Goal: Task Accomplishment & Management: Complete application form

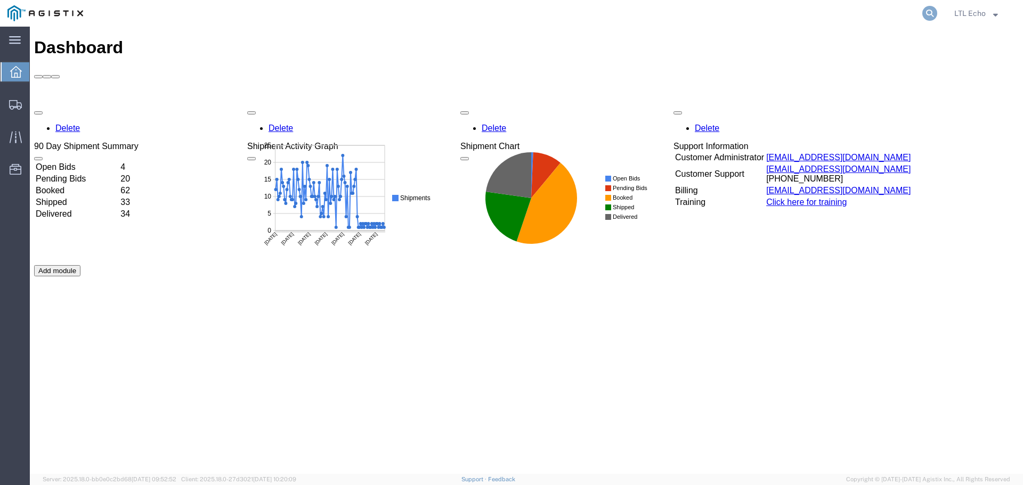
click at [932, 17] on icon at bounding box center [929, 13] width 15 height 15
click at [746, 9] on input "search" at bounding box center [760, 14] width 324 height 26
click at [745, 10] on input "search" at bounding box center [760, 14] width 324 height 26
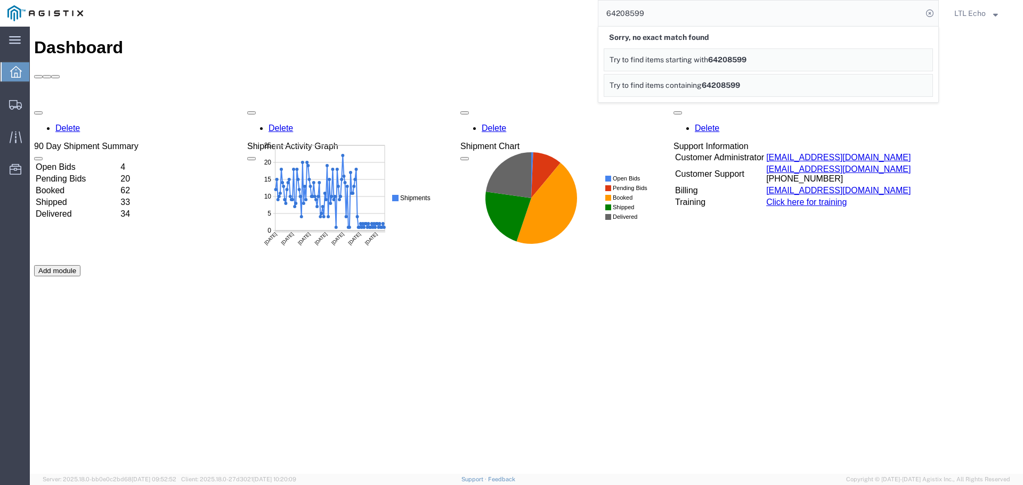
click at [746, 17] on input "64208599" at bounding box center [760, 14] width 324 height 26
drag, startPoint x: 746, startPoint y: 17, endPoint x: 200, endPoint y: 14, distance: 546.5
click at [200, 14] on div "64208599 Sorry, no exact match found Try to find items starting with 64208599 T…" at bounding box center [515, 13] width 848 height 27
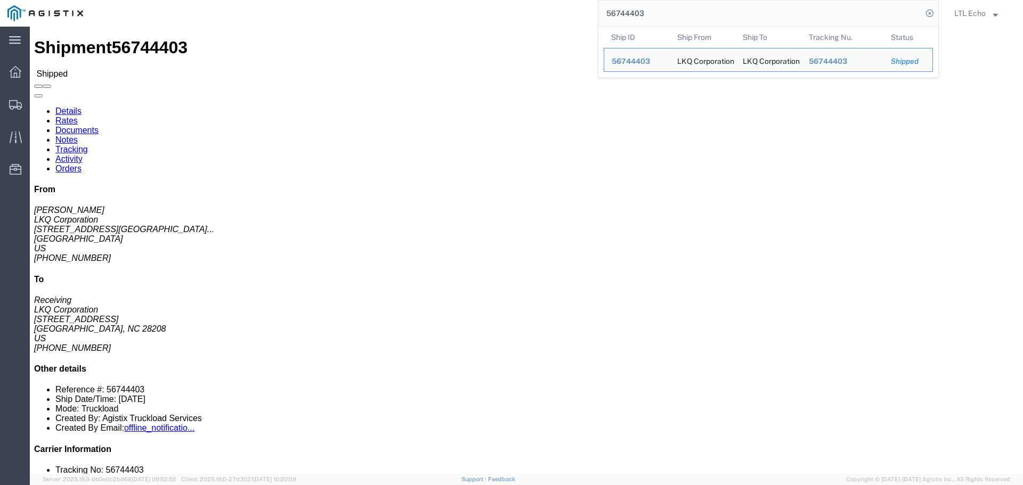
click at [626, 14] on input "56744403" at bounding box center [760, 14] width 324 height 26
click at [625, 14] on input "56744403" at bounding box center [760, 14] width 324 height 26
click at [625, 11] on input "56744403" at bounding box center [760, 14] width 324 height 26
click at [626, 11] on input "56744403" at bounding box center [760, 14] width 324 height 26
paste input "33334"
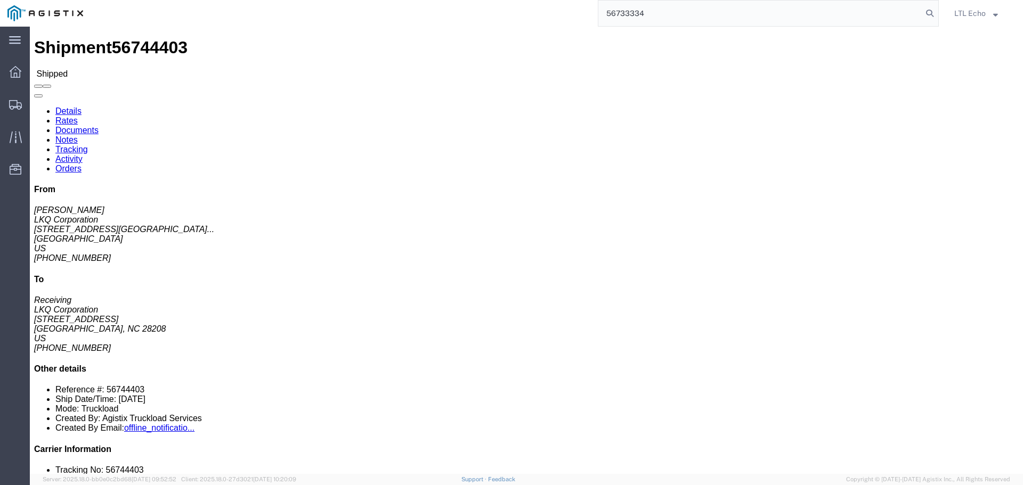
type input "56733334"
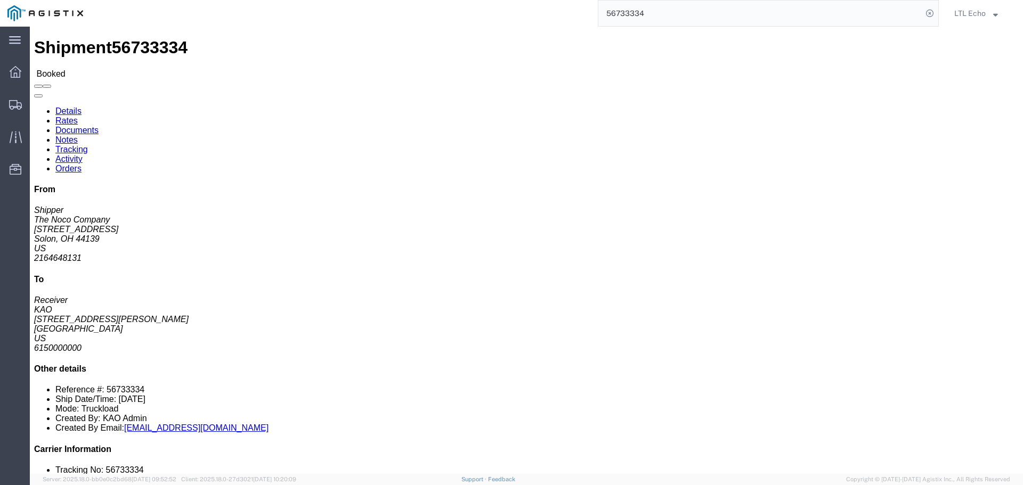
click link "Tracking"
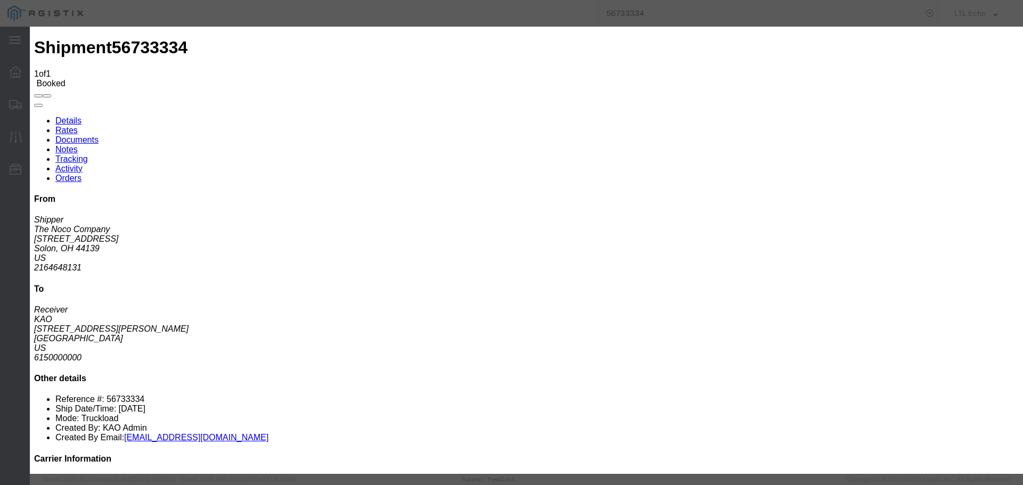
type input "[DATE]"
type input "10:00 AM"
select select "PICKEDUP"
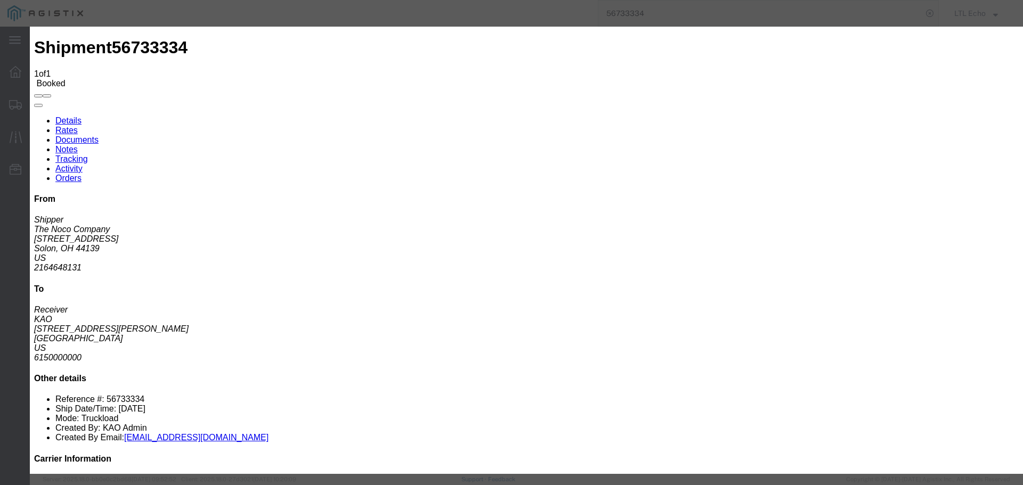
type input "[DATE]"
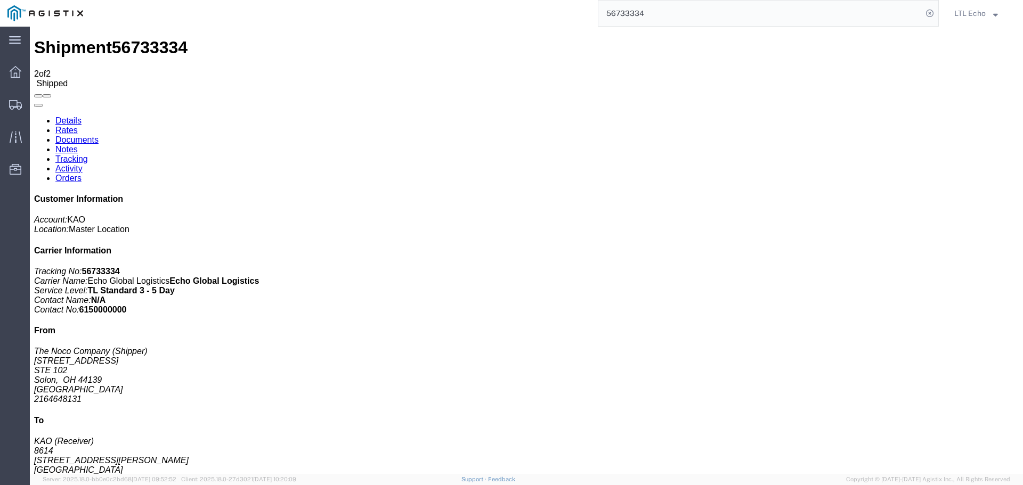
click at [611, 15] on input "56733334" at bounding box center [760, 14] width 324 height 26
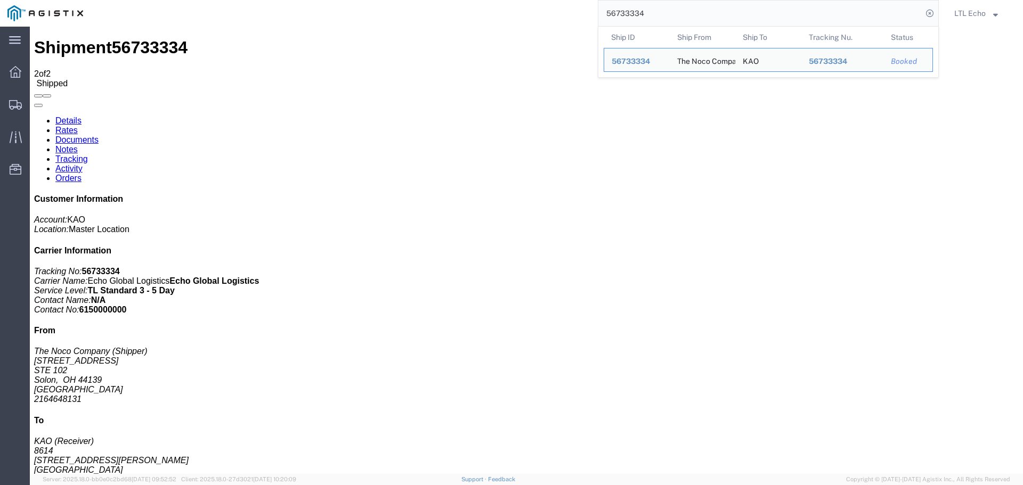
click at [611, 15] on input "56733334" at bounding box center [760, 14] width 324 height 26
paste input "2945"
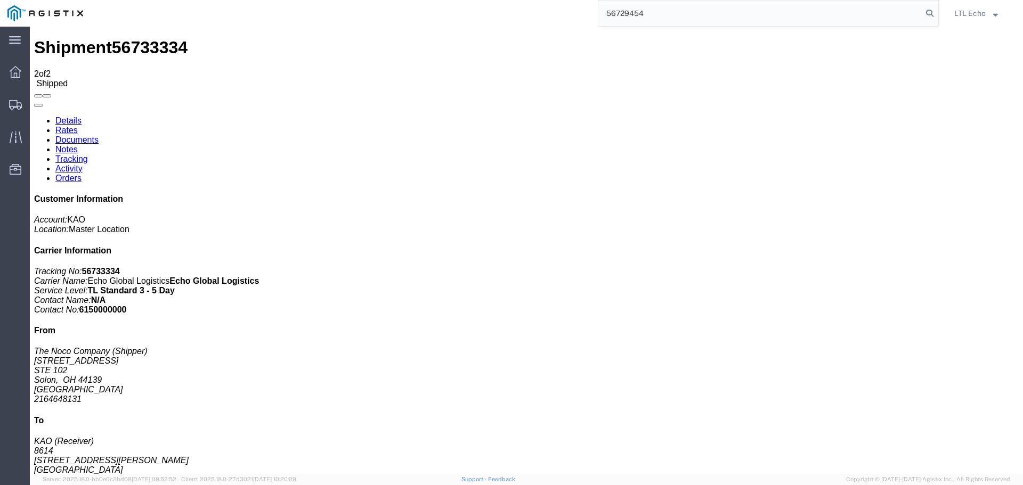
type input "56729454"
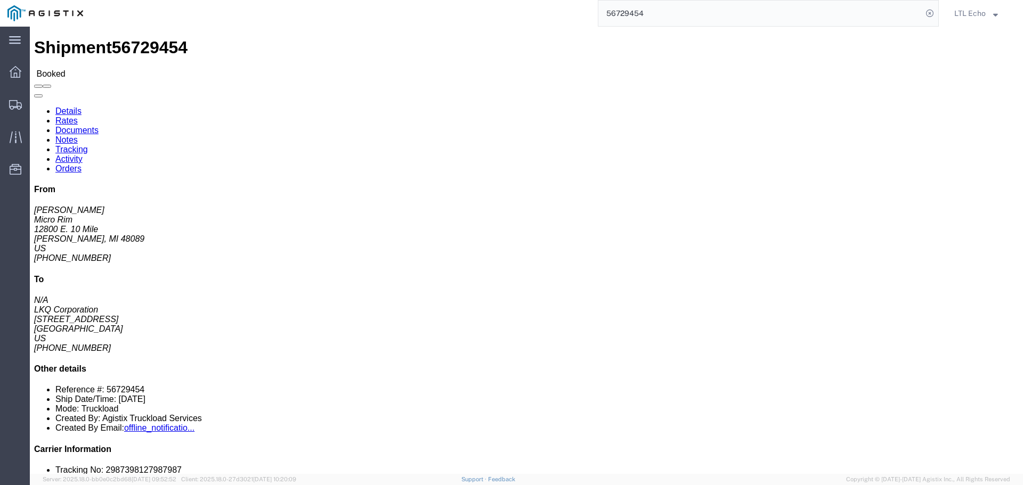
click link "Tracking"
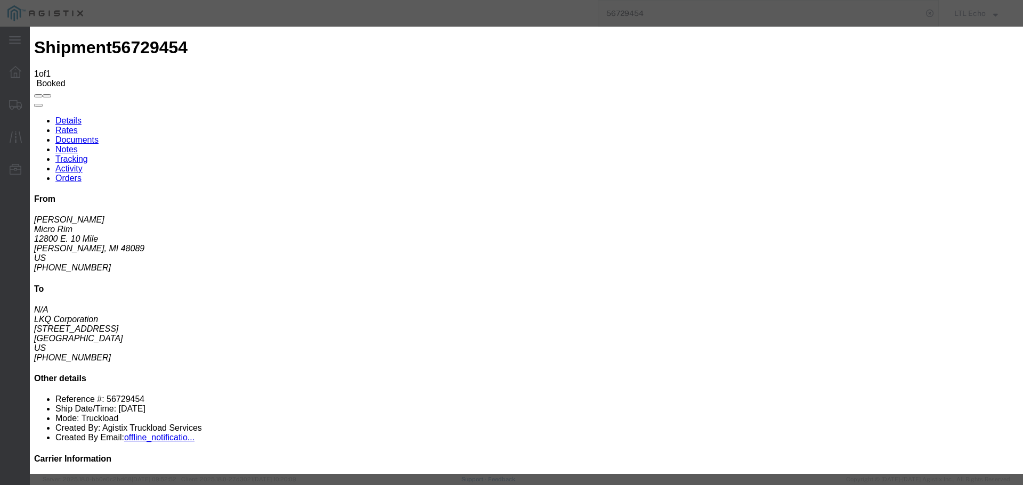
type input "[DATE]"
type input "10:00 AM"
select select "DELIVRED"
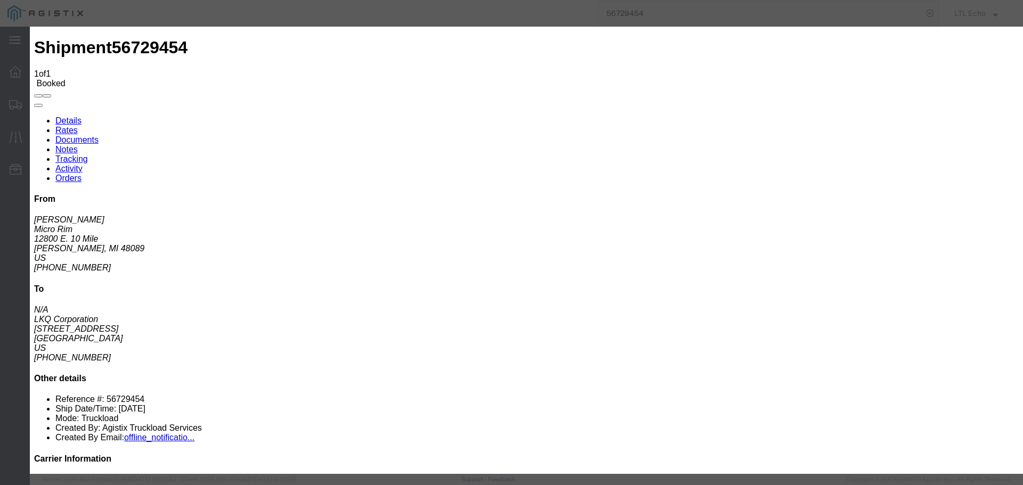
type input "[DATE]"
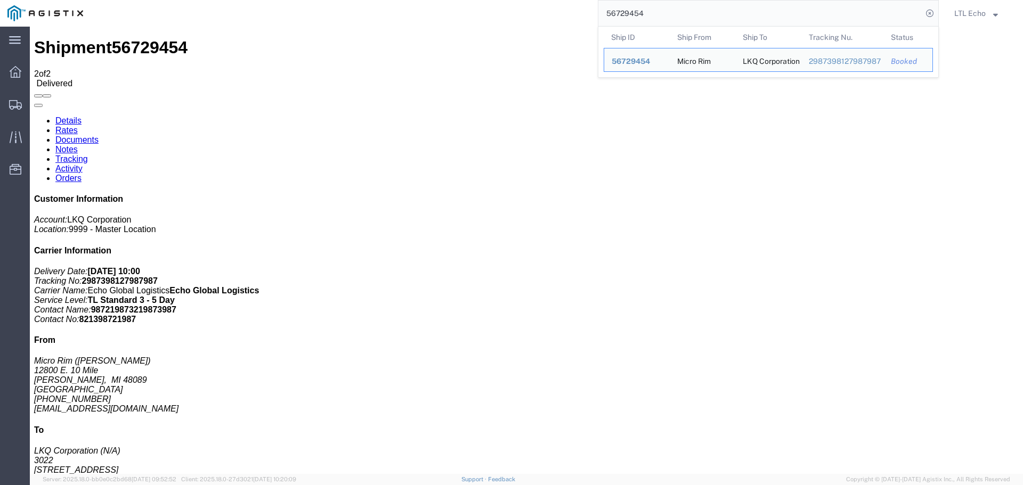
click at [622, 9] on input "56729454" at bounding box center [760, 14] width 324 height 26
paste input "31006"
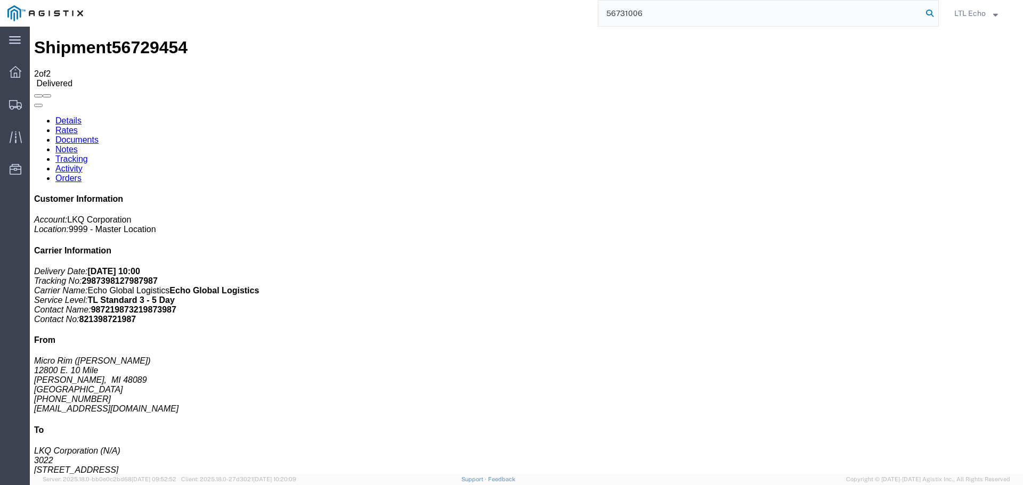
type input "56731006"
click at [927, 13] on icon at bounding box center [929, 13] width 15 height 15
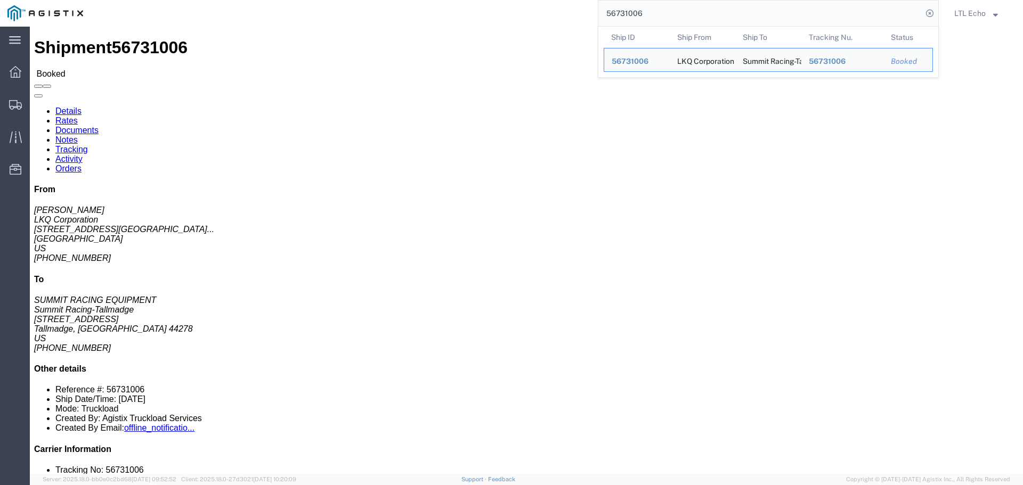
drag, startPoint x: 254, startPoint y: 74, endPoint x: 187, endPoint y: 53, distance: 70.3
click h2 "Shipment Detail"
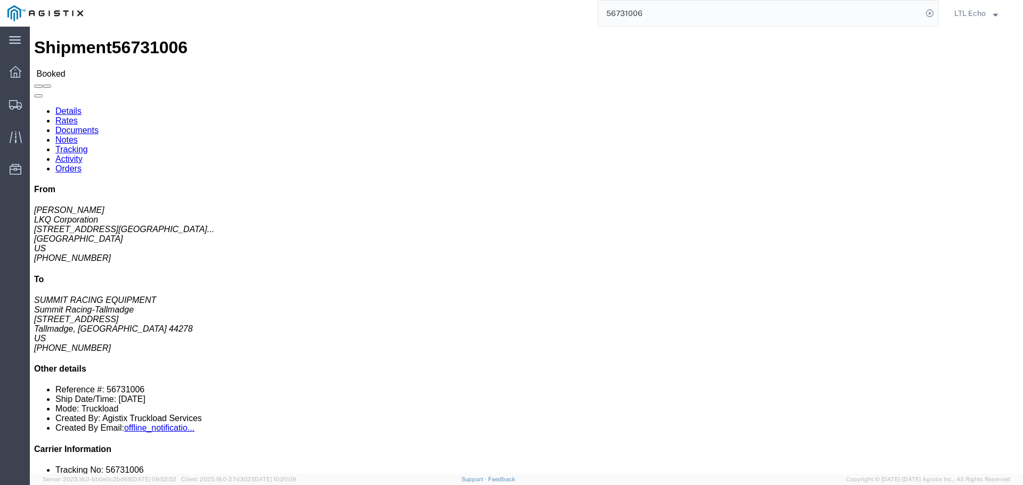
click link "Tracking"
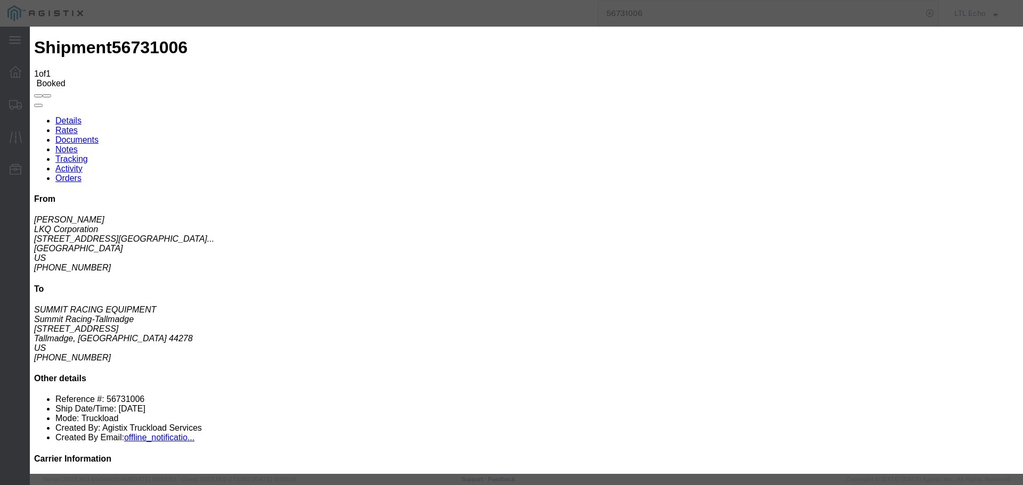
type input "[DATE]"
type input "10:00 AM"
select select "PICKEDUP"
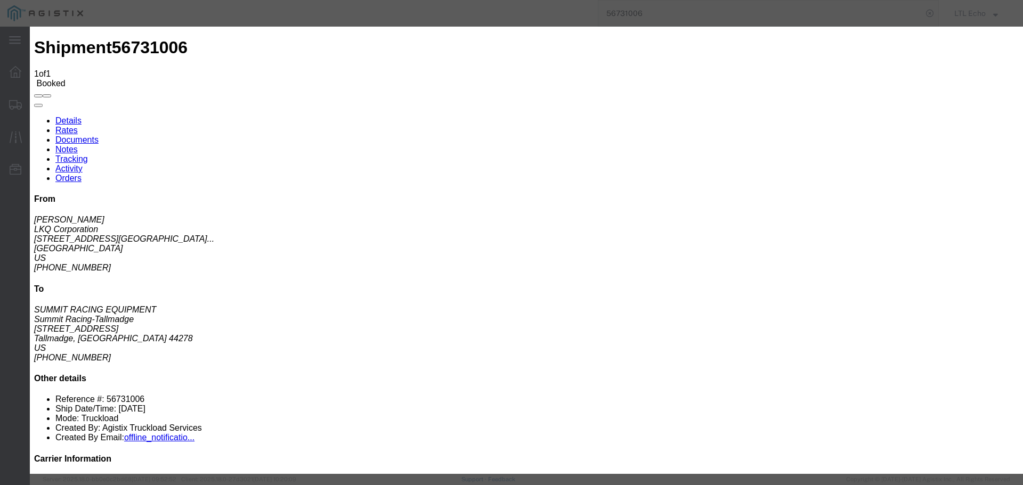
type input "[DATE]"
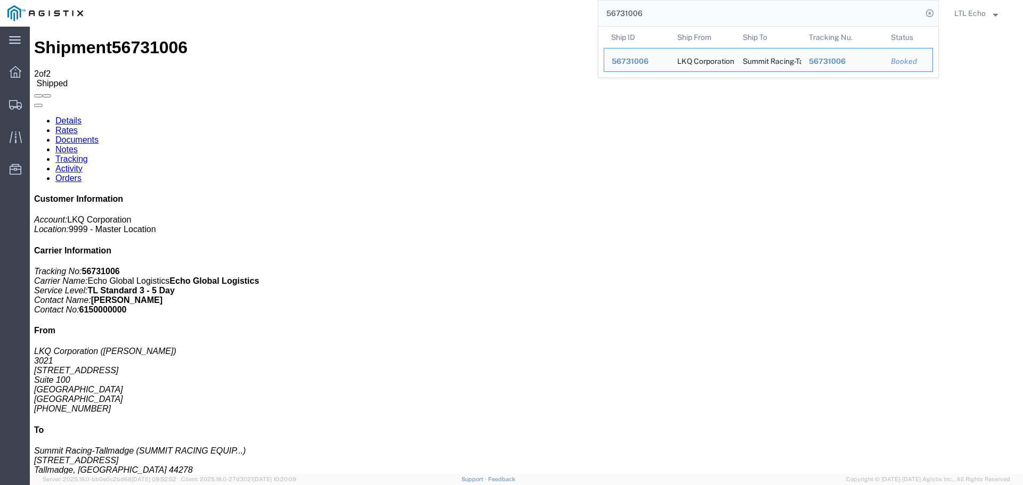
click at [629, 15] on input "56731006" at bounding box center [760, 14] width 324 height 26
paste input "711"
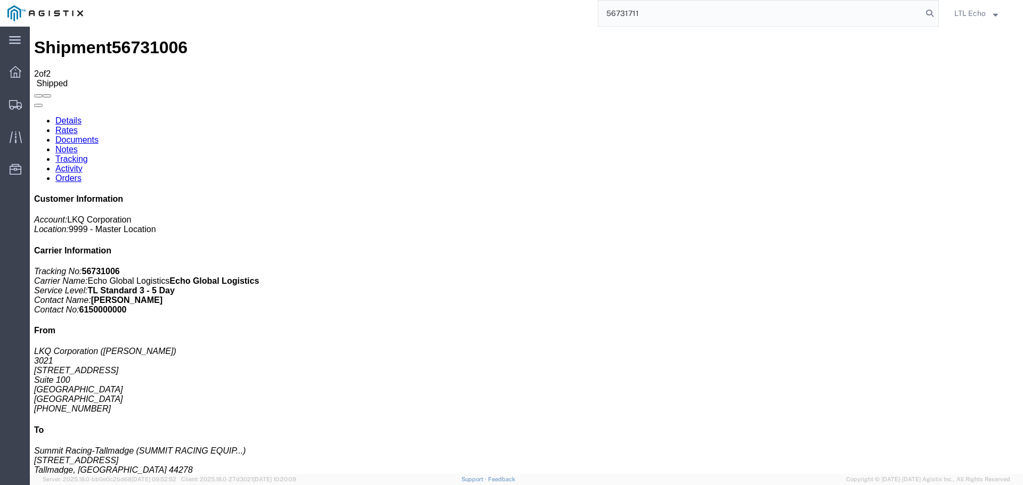
type input "56731711"
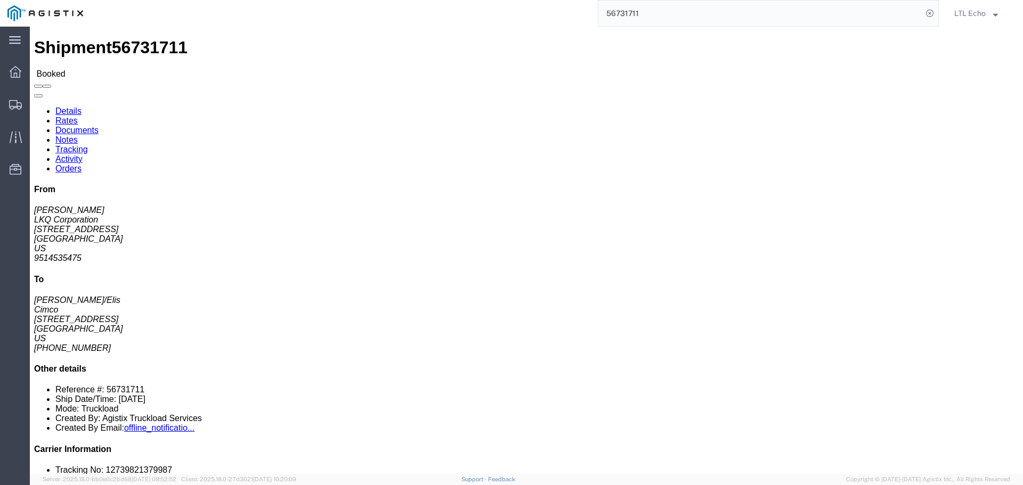
click link "Tracking"
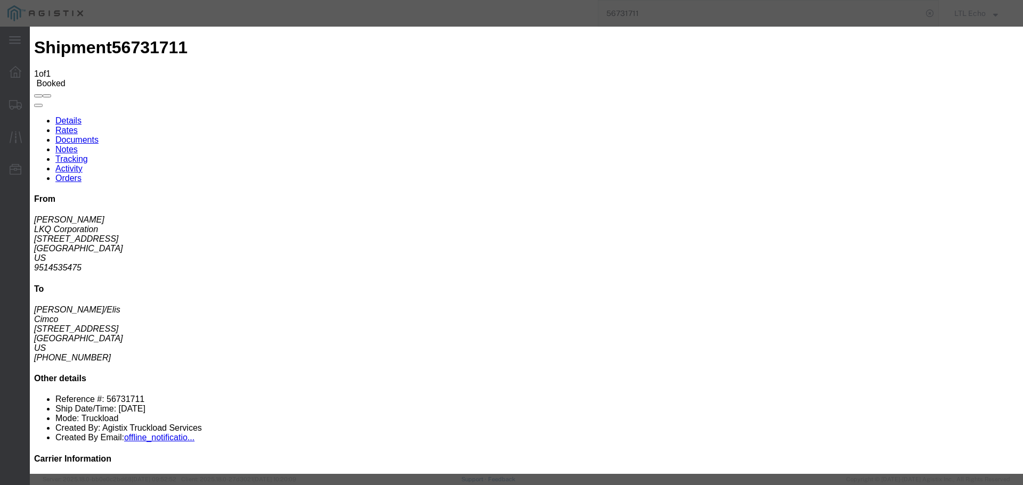
type input "[DATE]"
type input "10:00 AM"
select select "PICKEDUP"
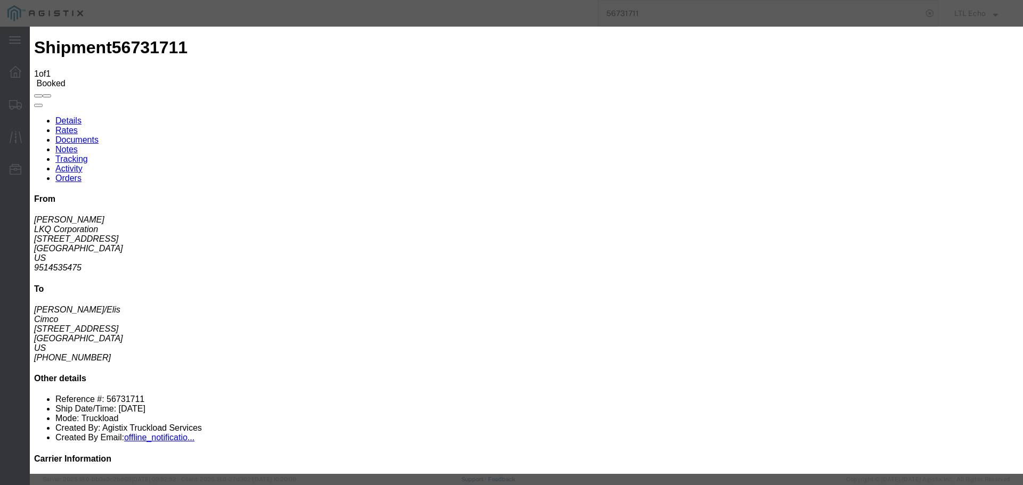
type input "[DATE]"
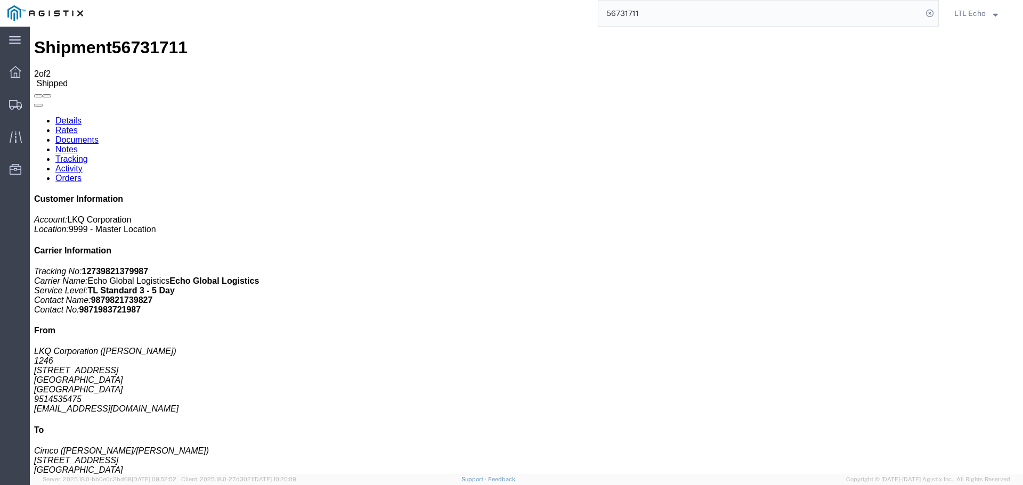
click at [627, 13] on input "56731711" at bounding box center [760, 14] width 324 height 26
click at [626, 13] on input "56731711" at bounding box center [760, 14] width 324 height 26
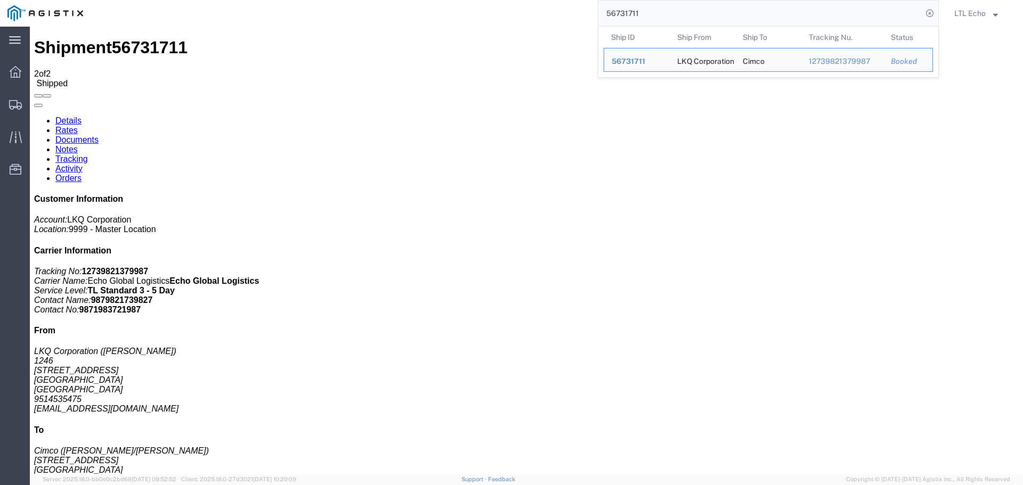
paste input "64925"
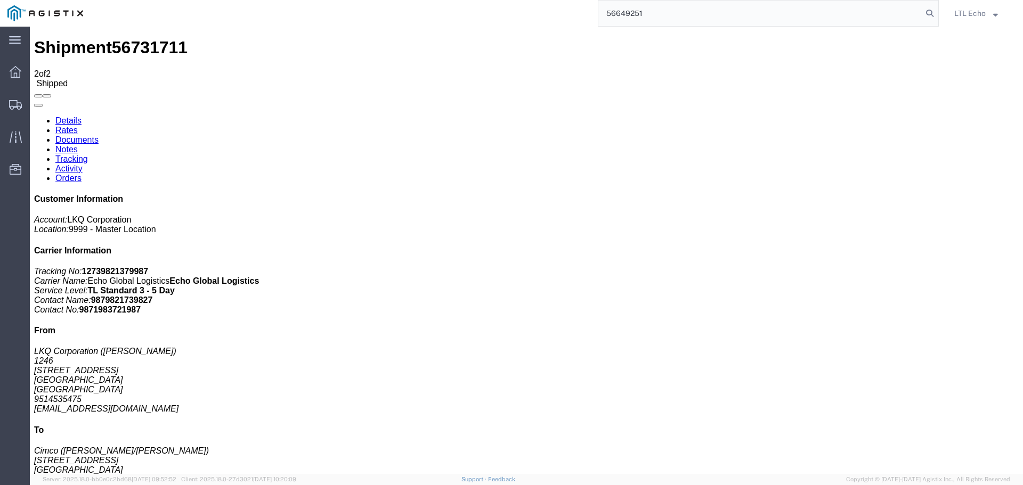
type input "56649251"
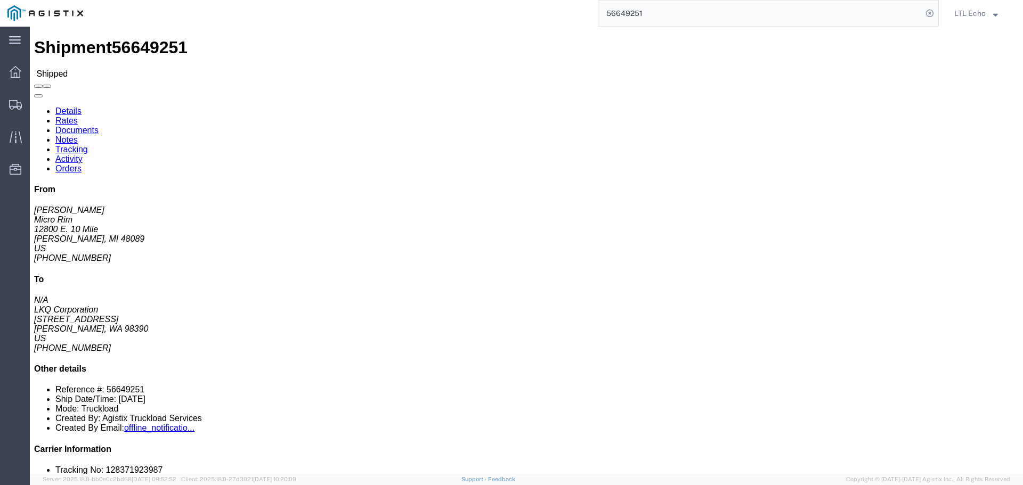
click link "Tracking"
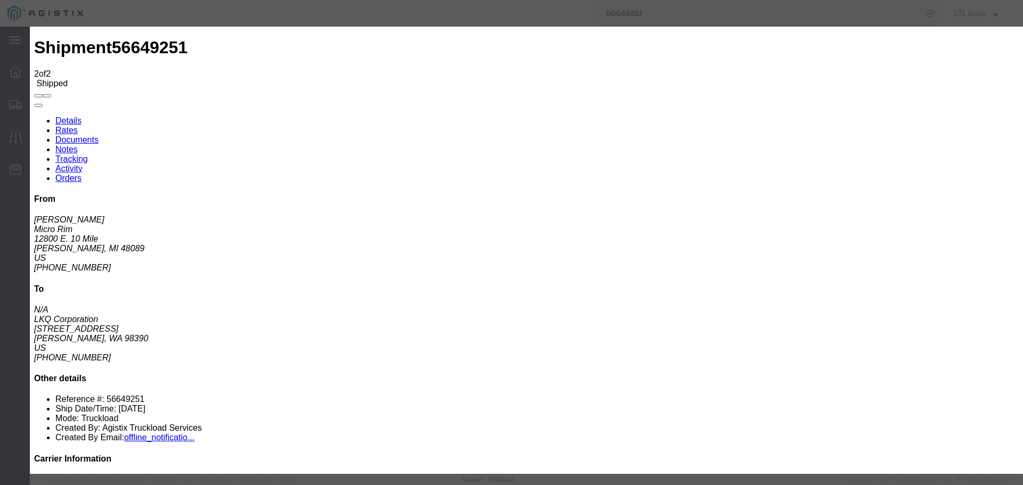
type input "[DATE]"
type input "10:00 AM"
select select "DELIVRED"
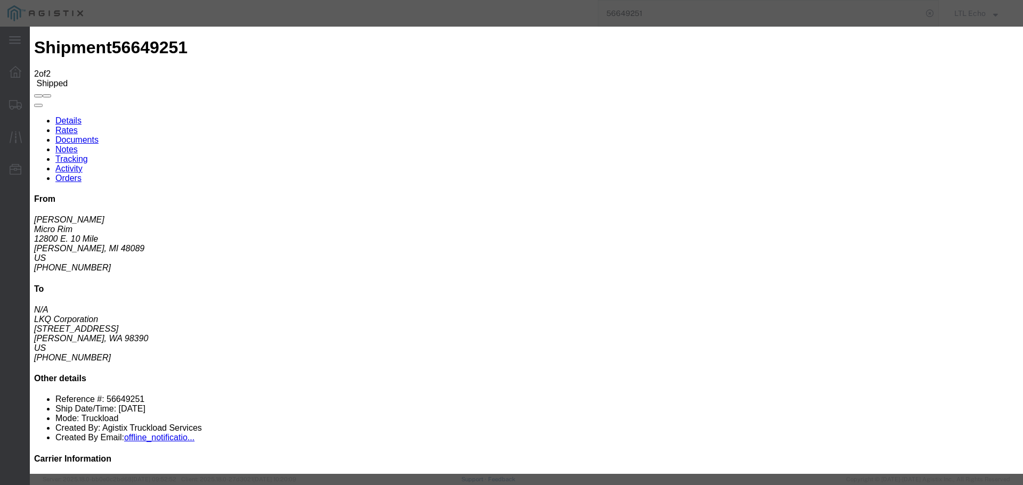
type input "[DATE]"
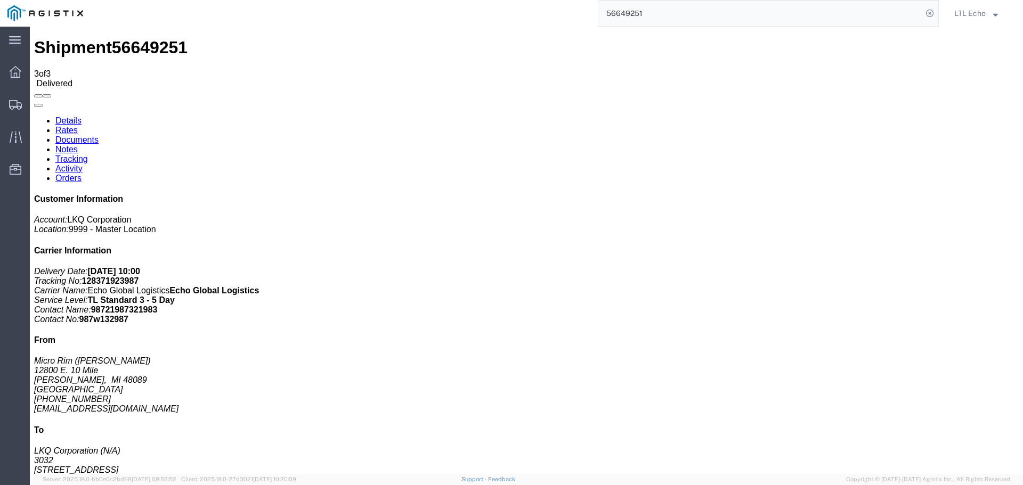
click at [617, 13] on input "56649251" at bounding box center [760, 14] width 324 height 26
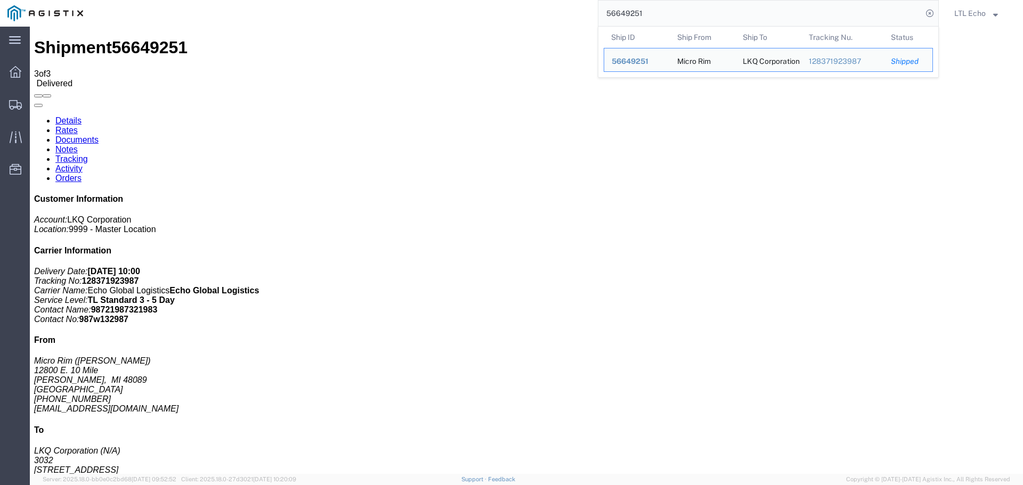
click at [617, 13] on input "56649251" at bounding box center [760, 14] width 324 height 26
paste input "2970"
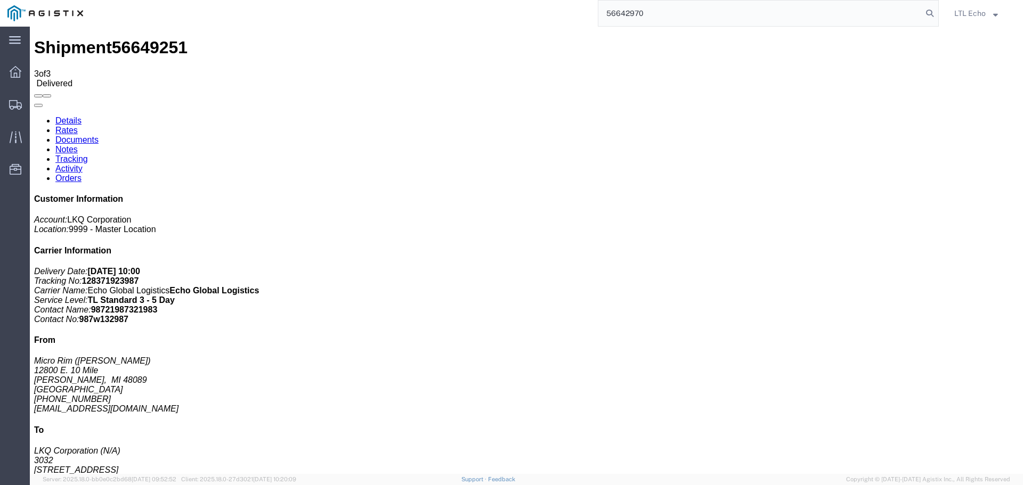
type input "56642970"
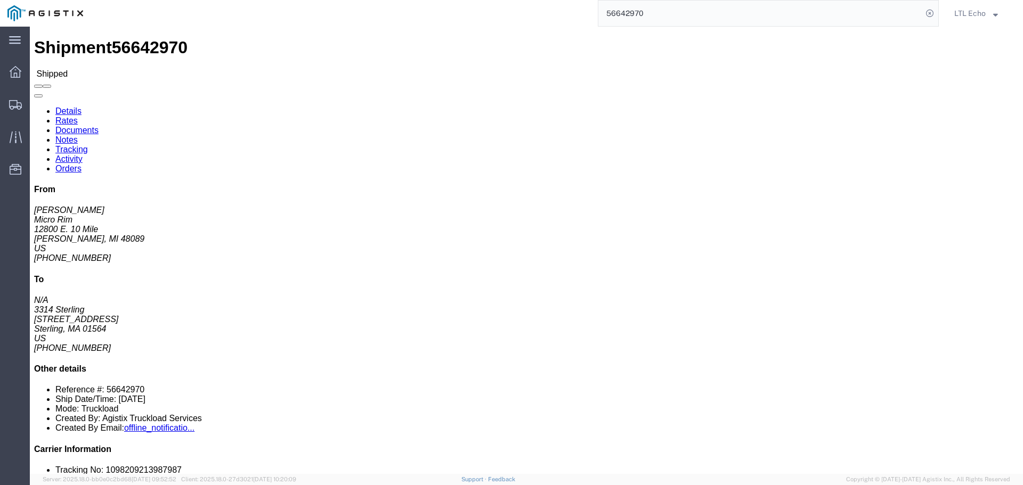
click link "Tracking"
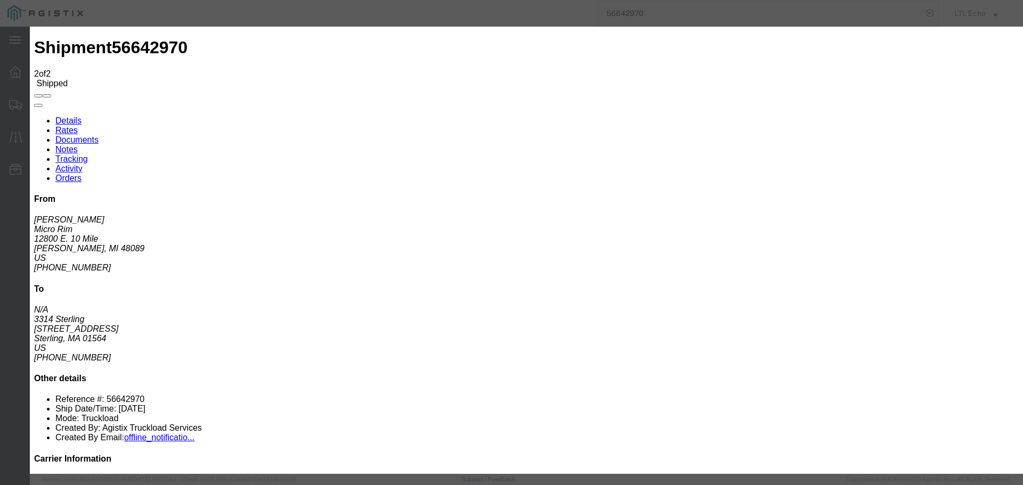
type input "[DATE]"
type input "10:00 AM"
select select "DELIVRED"
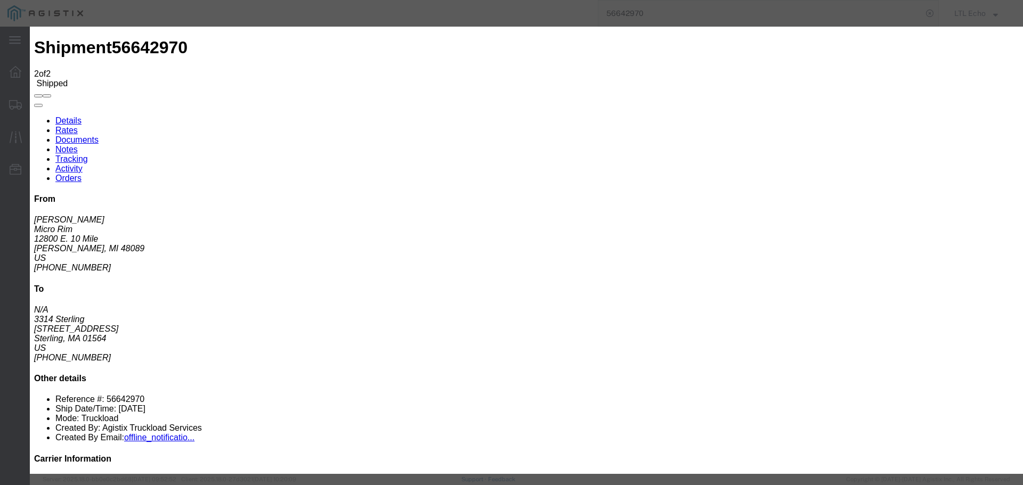
type input "[DATE]"
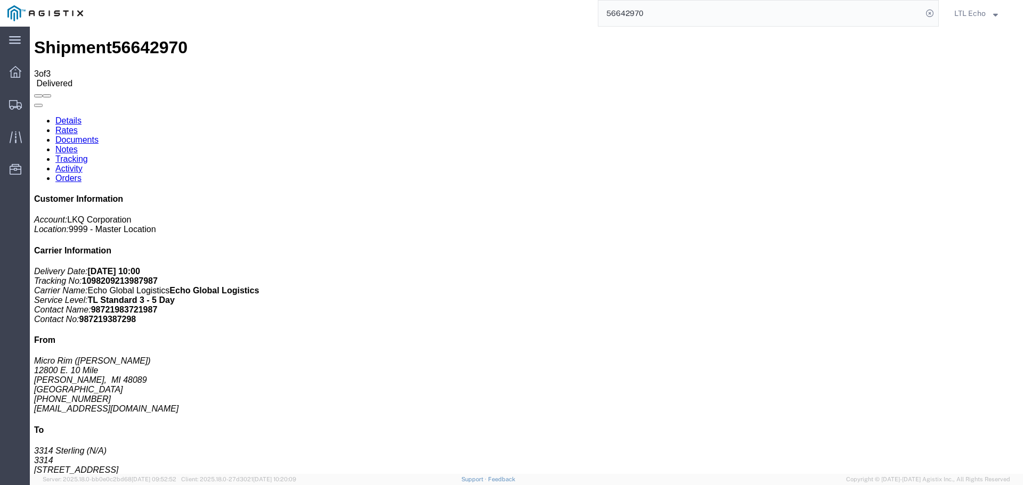
click at [629, 14] on input "56642970" at bounding box center [760, 14] width 324 height 26
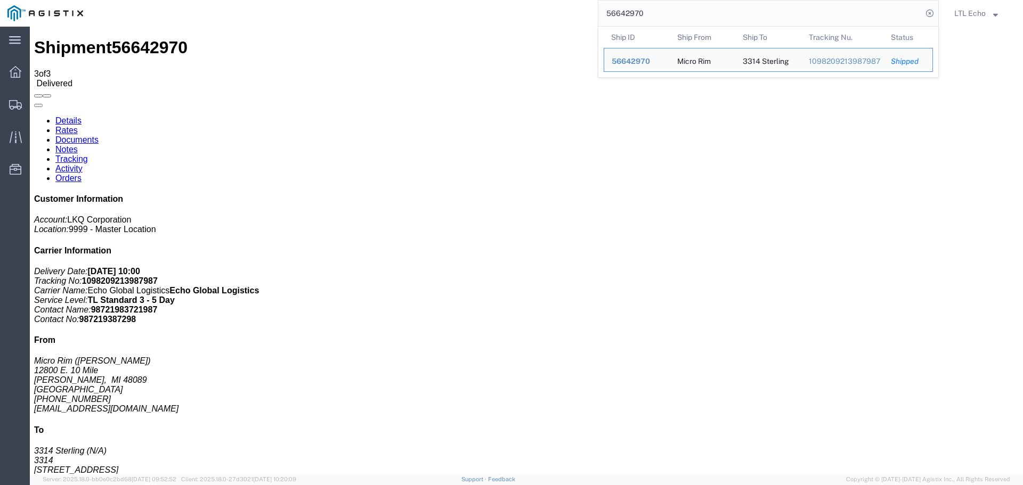
click at [629, 14] on input "56642970" at bounding box center [760, 14] width 324 height 26
paste input "64624"
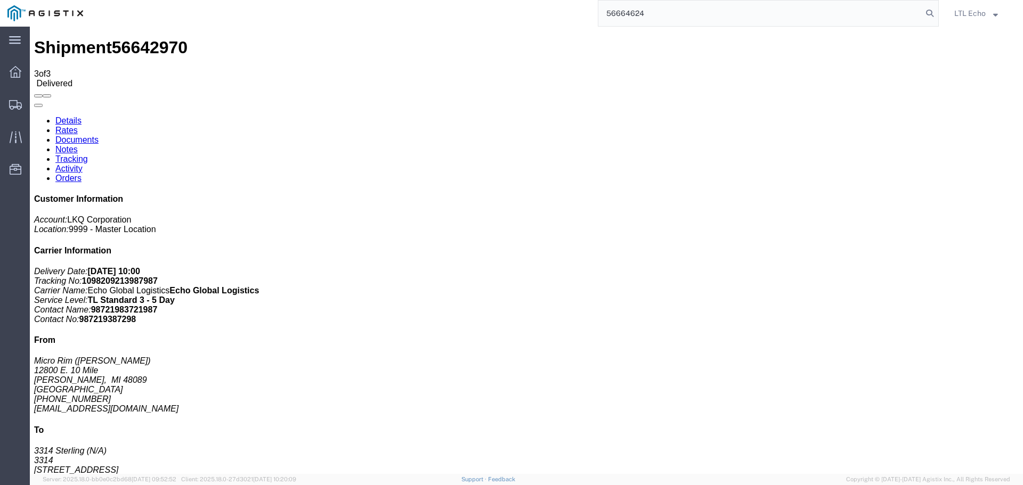
type input "56664624"
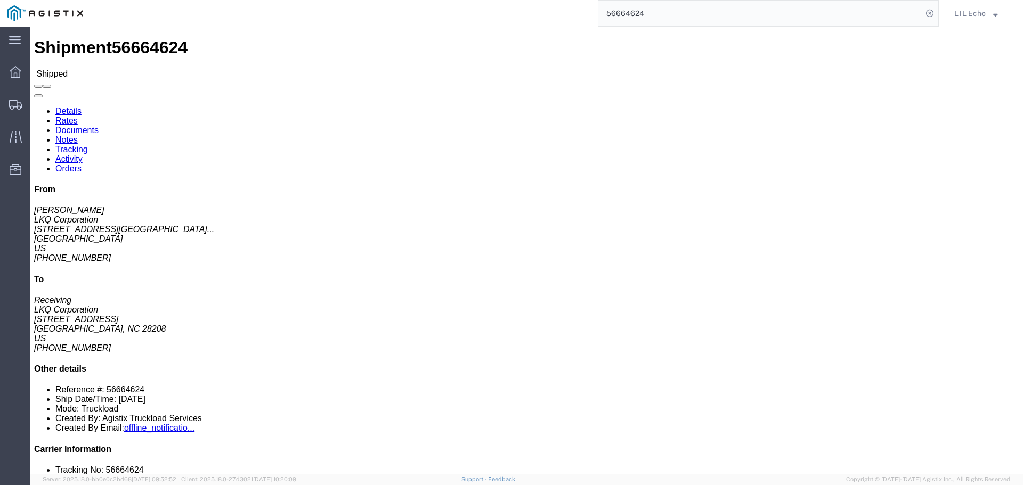
click link "Tracking"
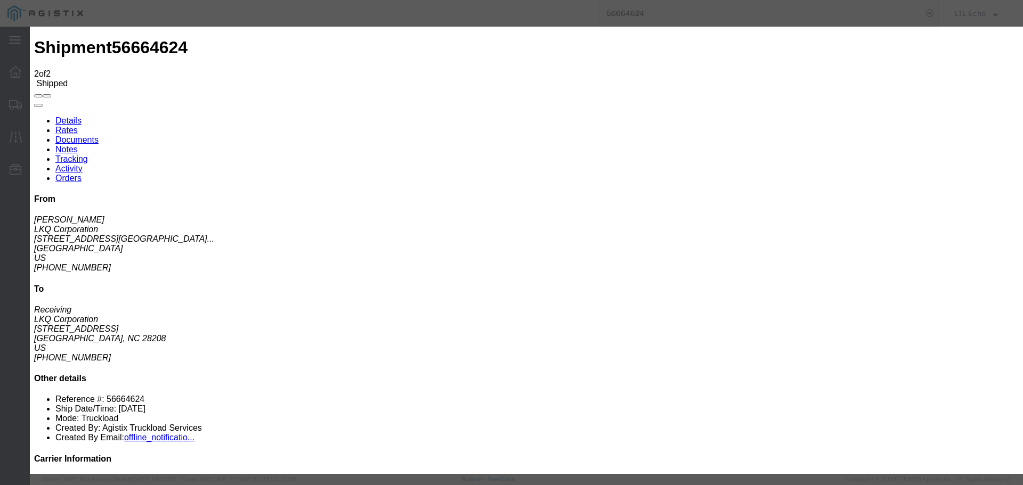
type input "[DATE]"
type input "10:00 AM"
select select "DELIVRED"
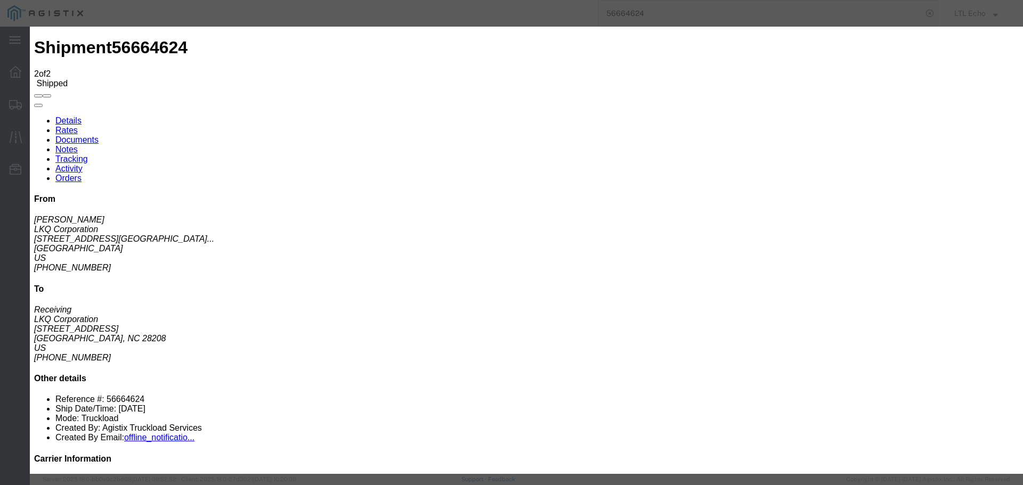
type input "[DATE]"
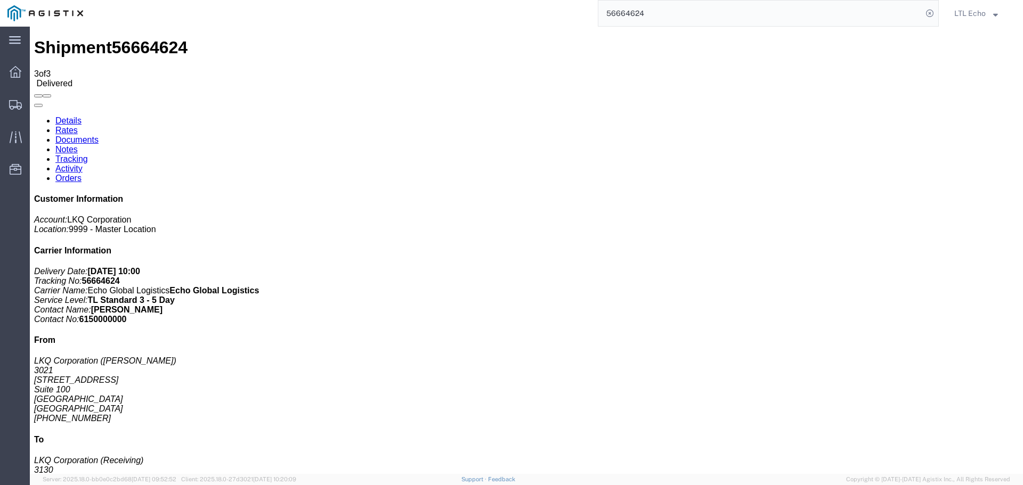
click at [639, 15] on input "56664624" at bounding box center [760, 14] width 324 height 26
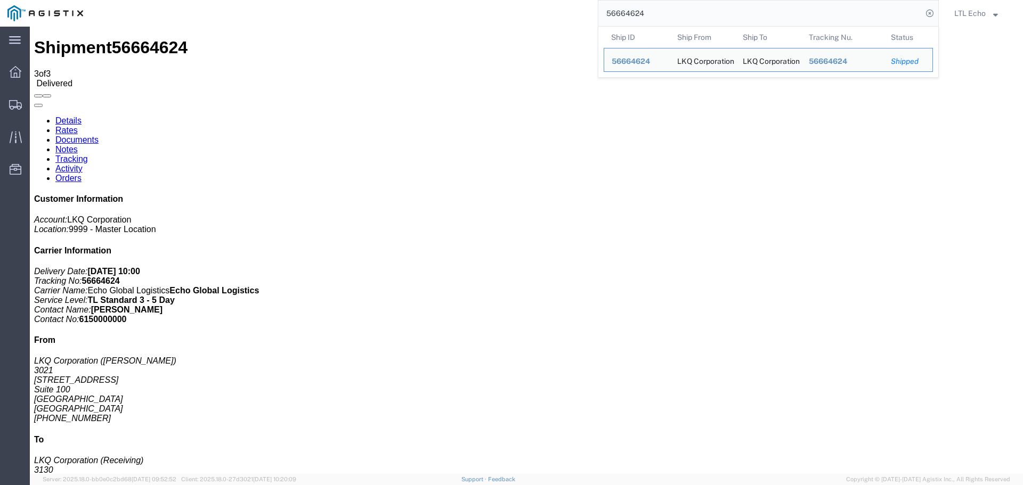
click at [639, 15] on input "56664624" at bounding box center [760, 14] width 324 height 26
paste input "85739"
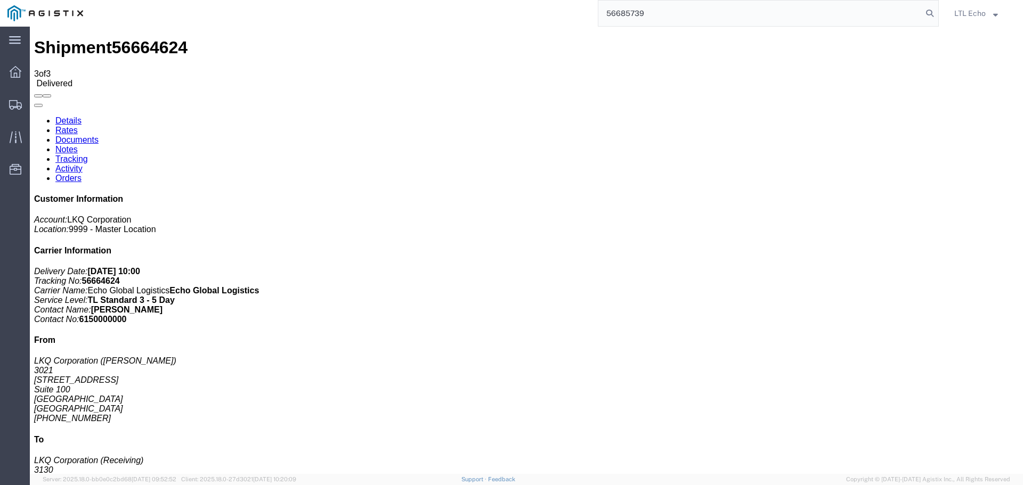
type input "56685739"
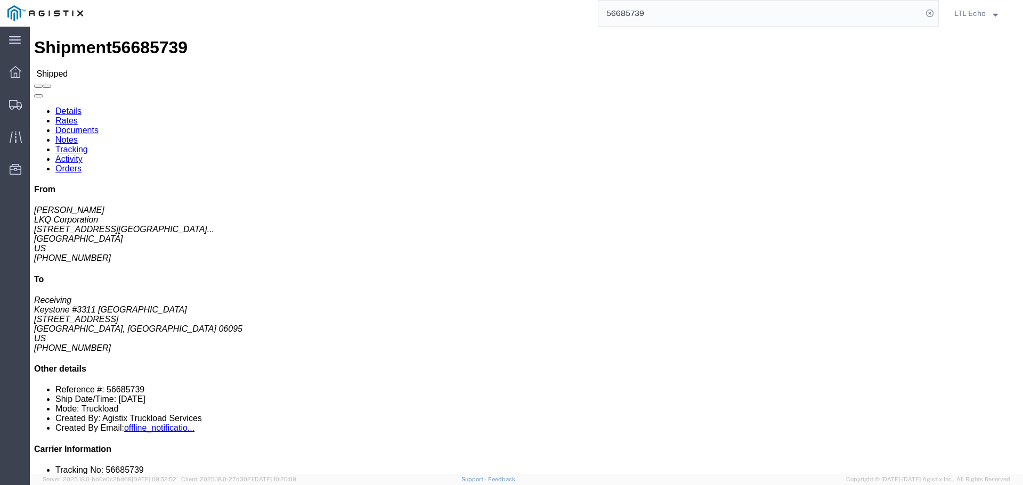
click link "Tracking"
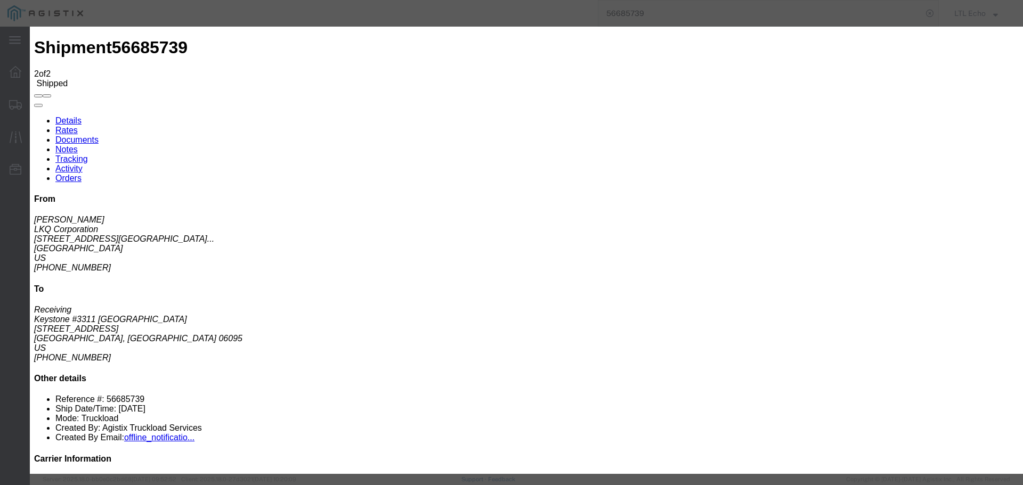
type input "[DATE]"
type input "10:00 AM"
select select "DELIVRED"
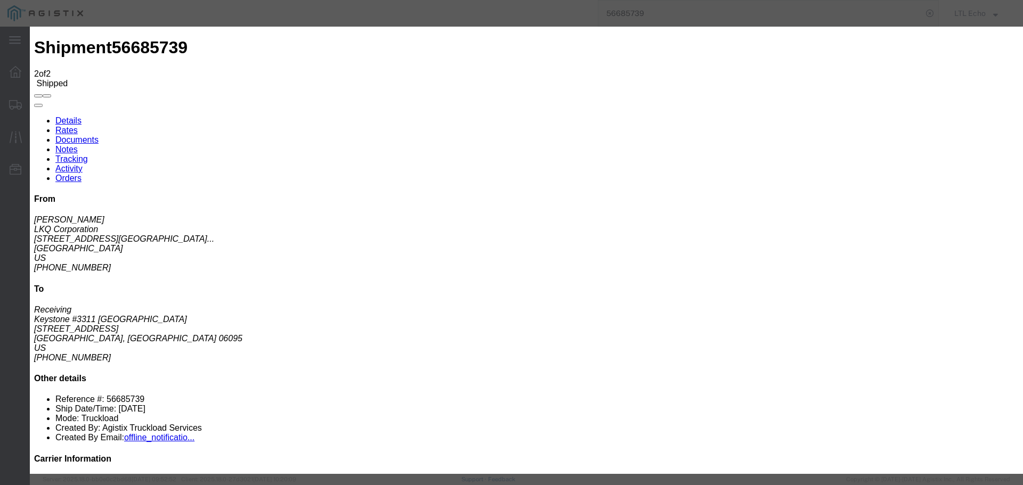
type input "[DATE]"
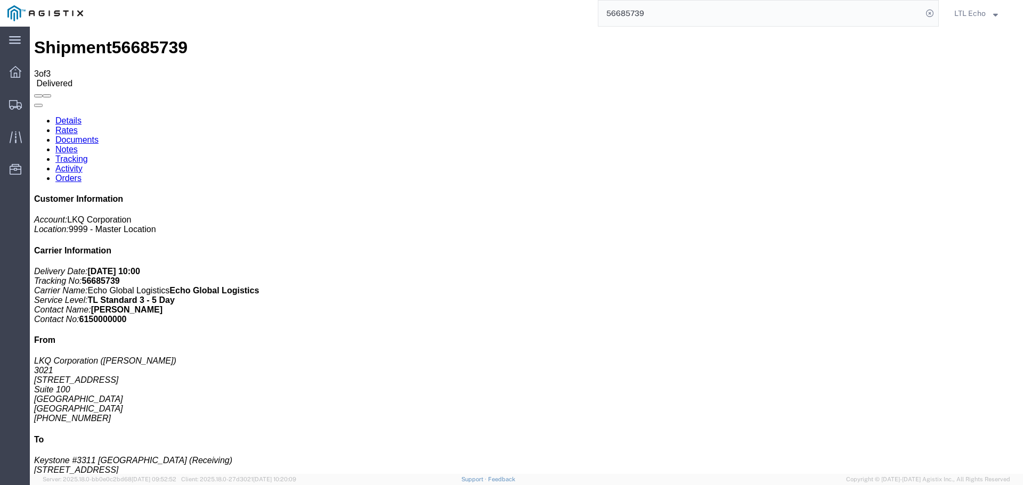
click at [627, 17] on input "56685739" at bounding box center [760, 14] width 324 height 26
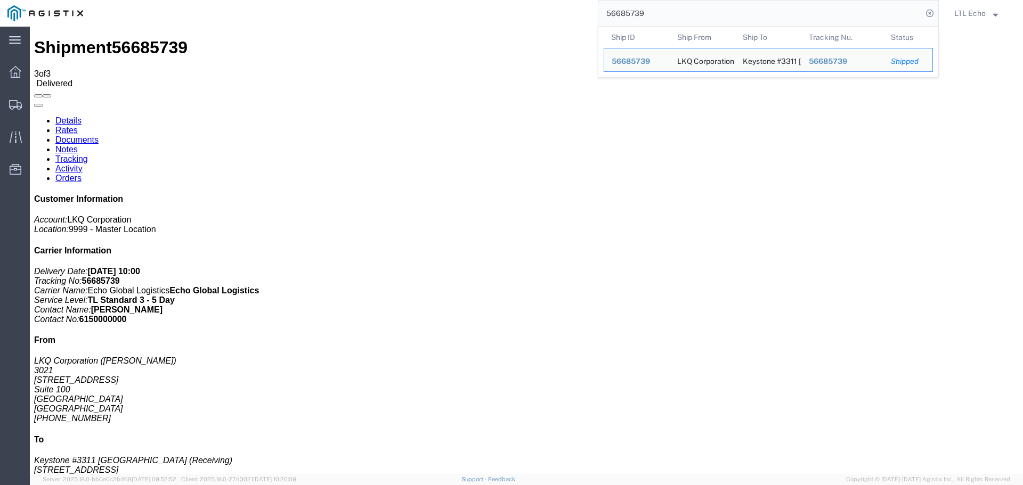
click at [623, 14] on input "56685739" at bounding box center [760, 14] width 324 height 26
paste input "92023"
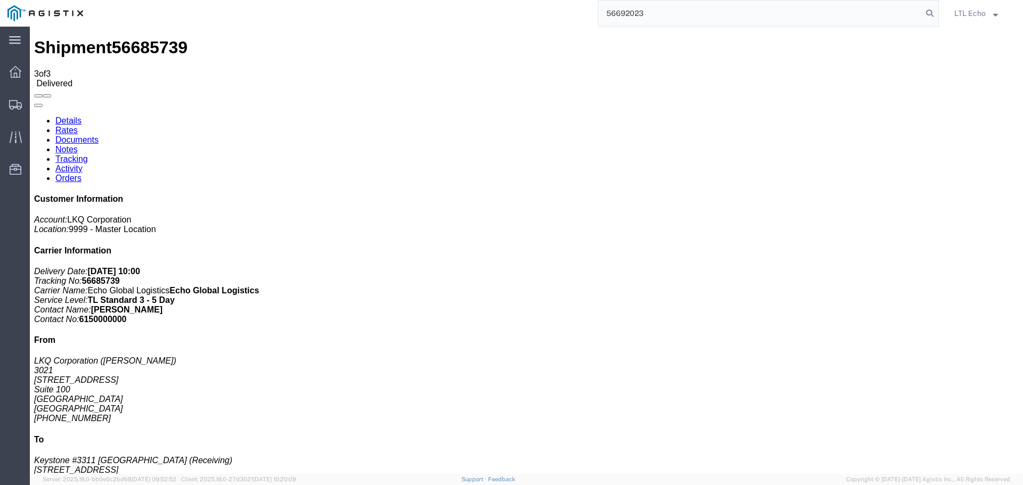
type input "56692023"
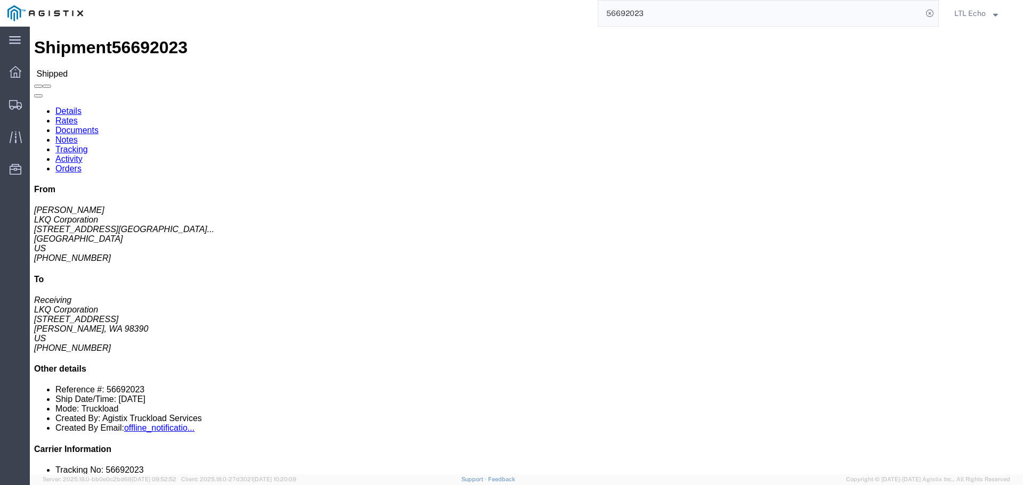
click link "Tracking"
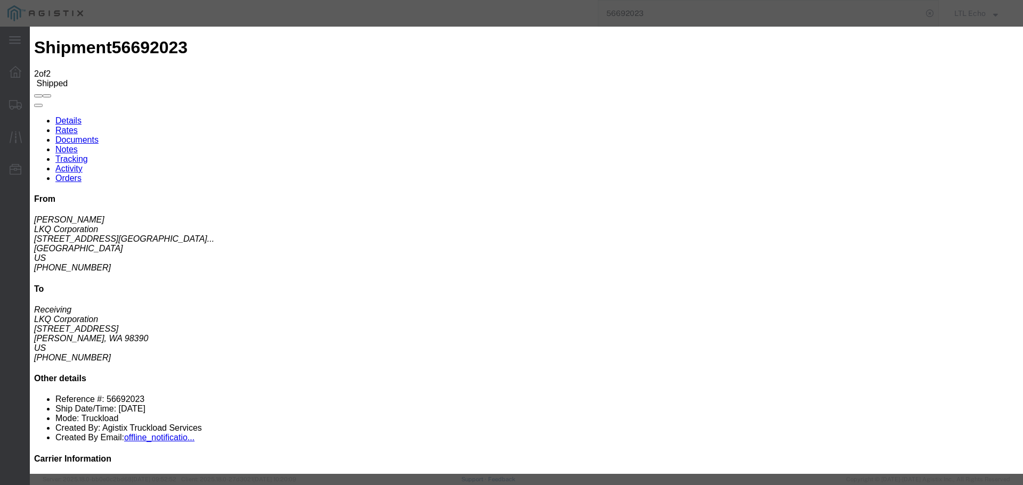
type input "[DATE]"
type input "10:00 AM"
select select "DELIVRED"
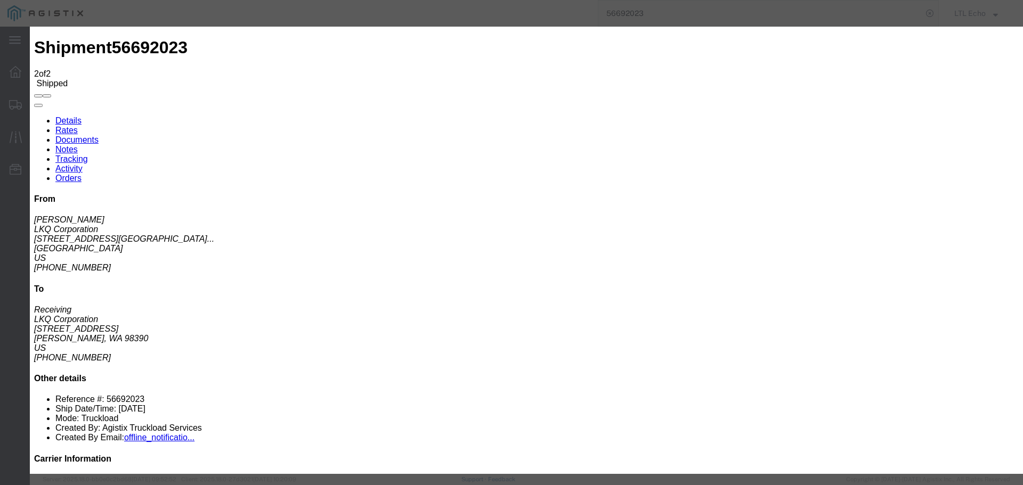
type input "[DATE]"
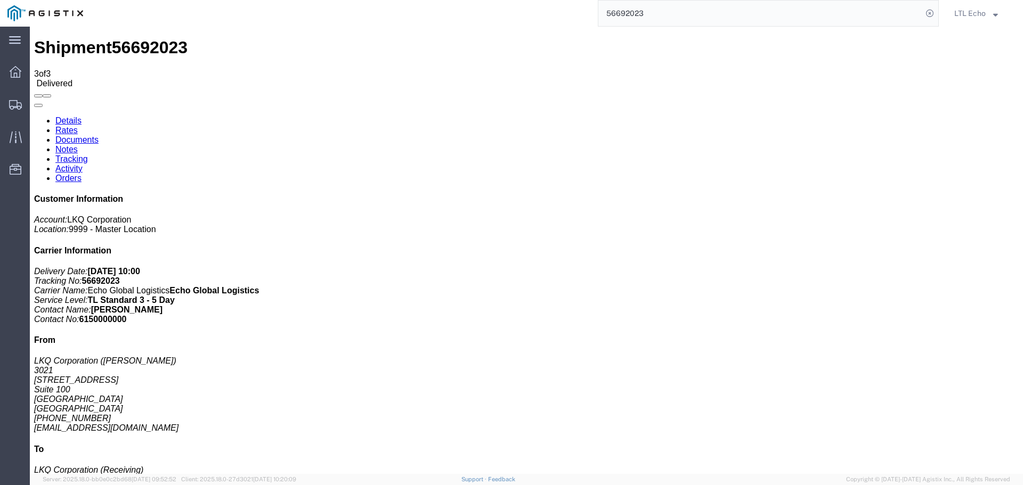
click at [621, 11] on input "56692023" at bounding box center [760, 14] width 324 height 26
type input "56685958"
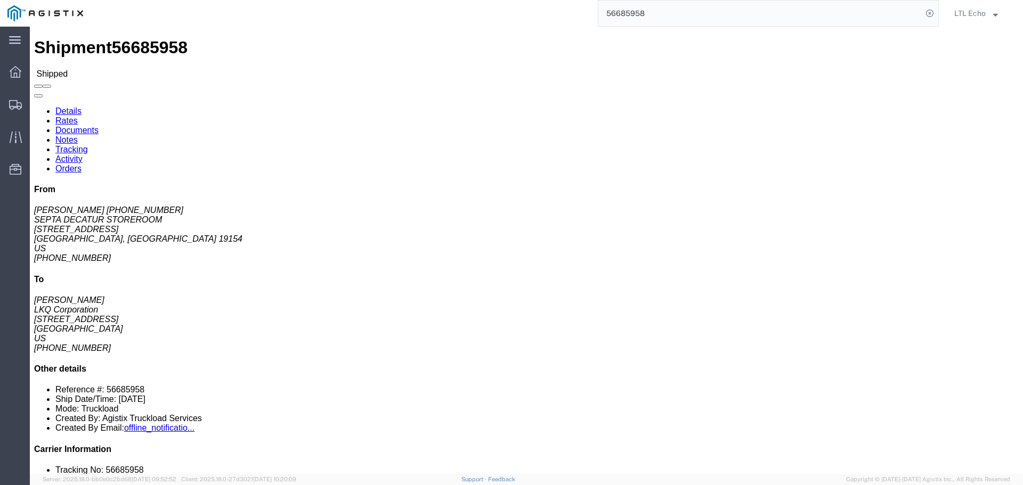
click link "Tracking"
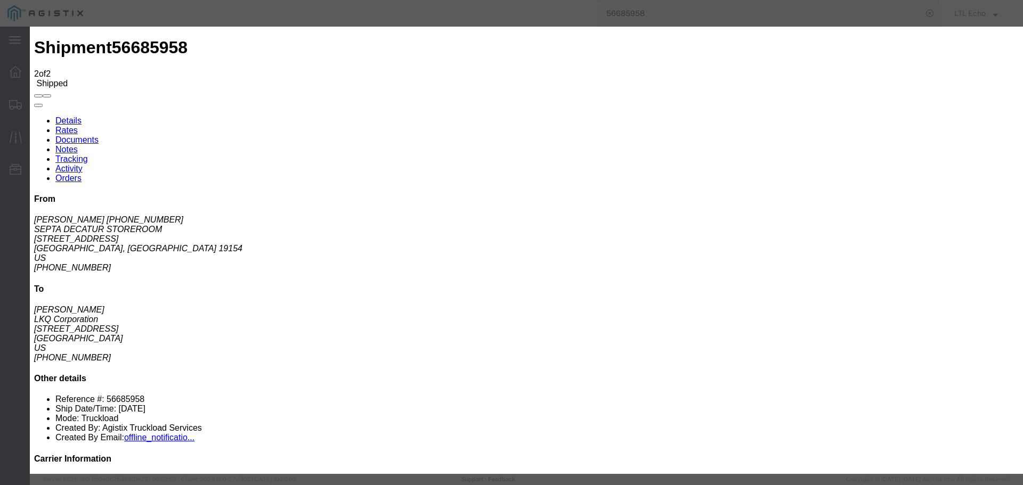
type input "[DATE]"
type input "10:00 AM"
select select "DELIVRED"
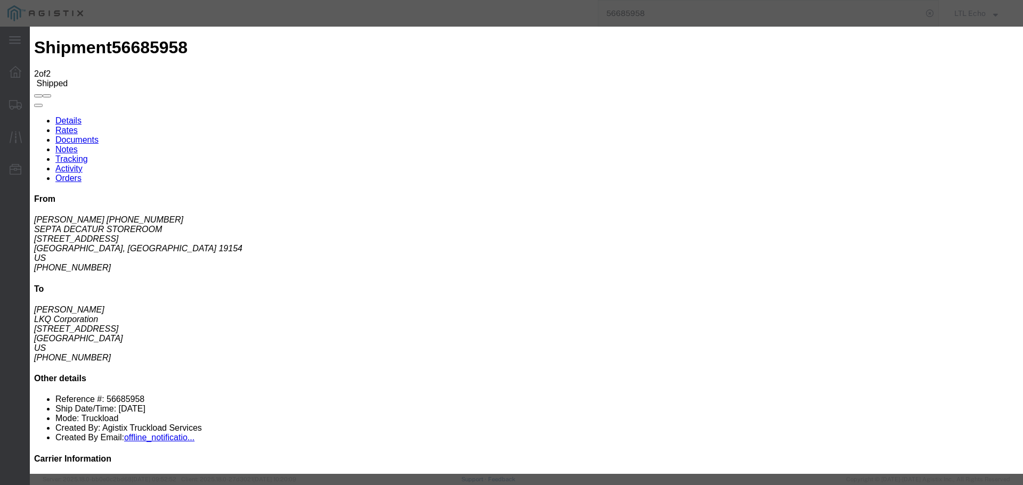
type input "[DATE]"
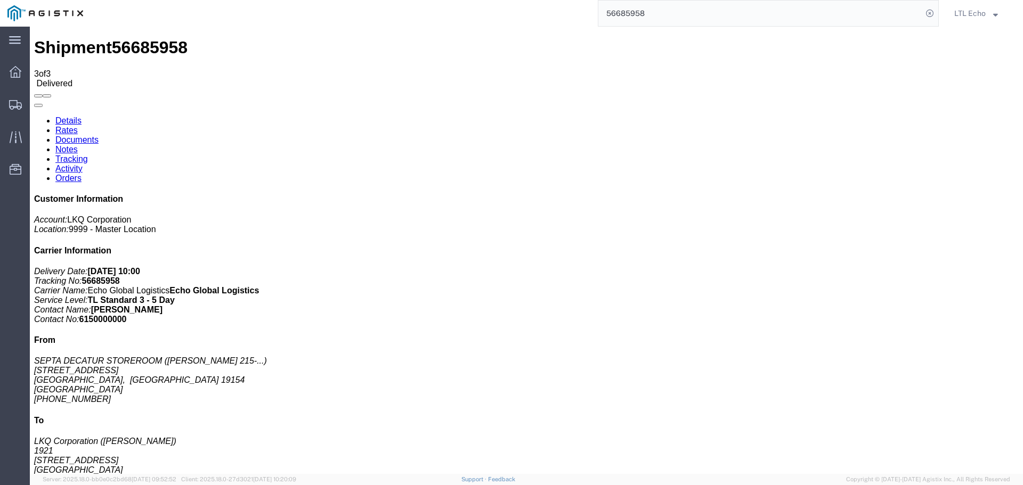
click at [626, 16] on input "56685958" at bounding box center [760, 14] width 324 height 26
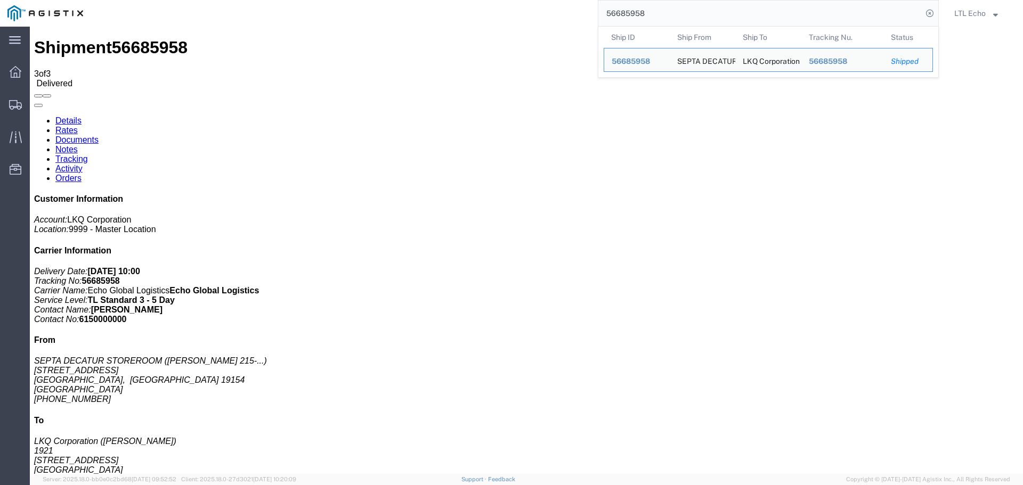
click at [626, 16] on input "56685958" at bounding box center [760, 14] width 324 height 26
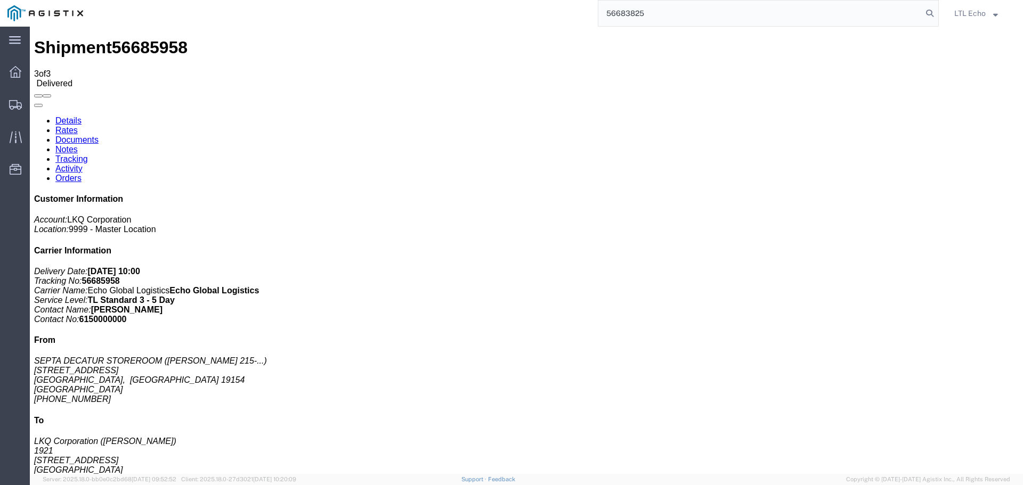
type input "56683825"
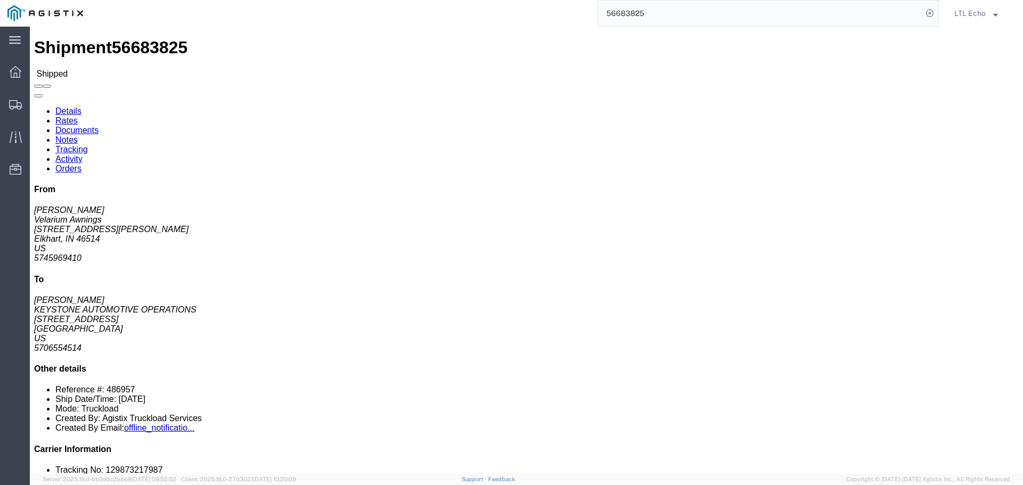
click link "Tracking"
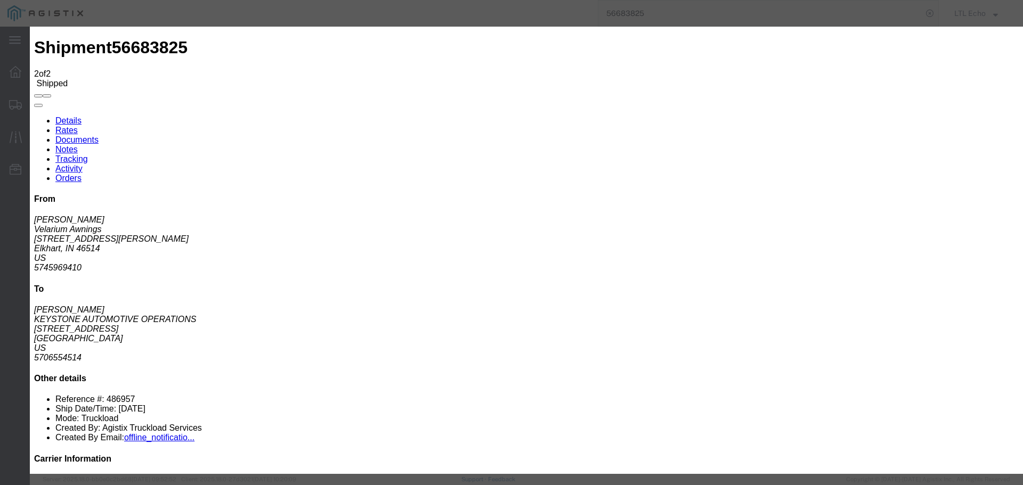
type input "[DATE]"
type input "10:00 AM"
select select "DELIVRED"
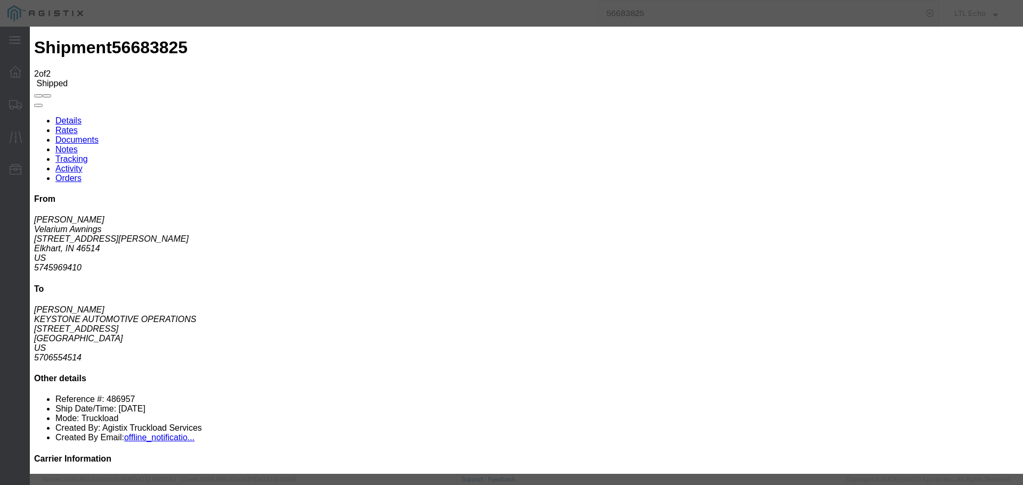
type input "[DATE]"
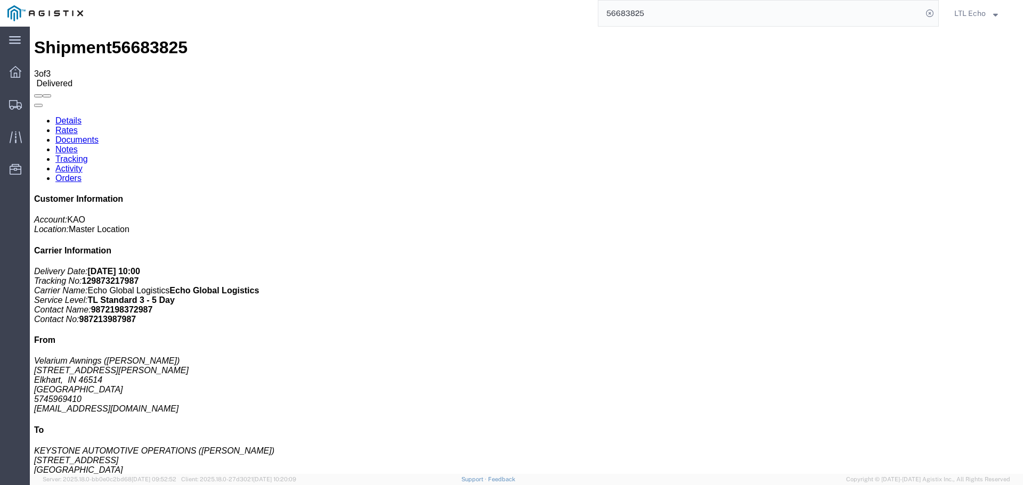
click at [616, 14] on input "56683825" at bounding box center [760, 14] width 324 height 26
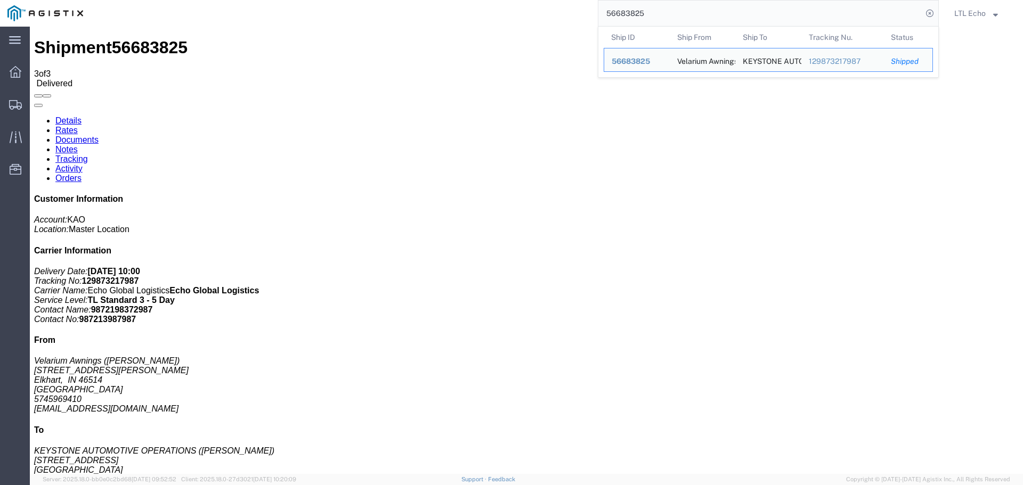
click at [616, 14] on input "56683825" at bounding box center [760, 14] width 324 height 26
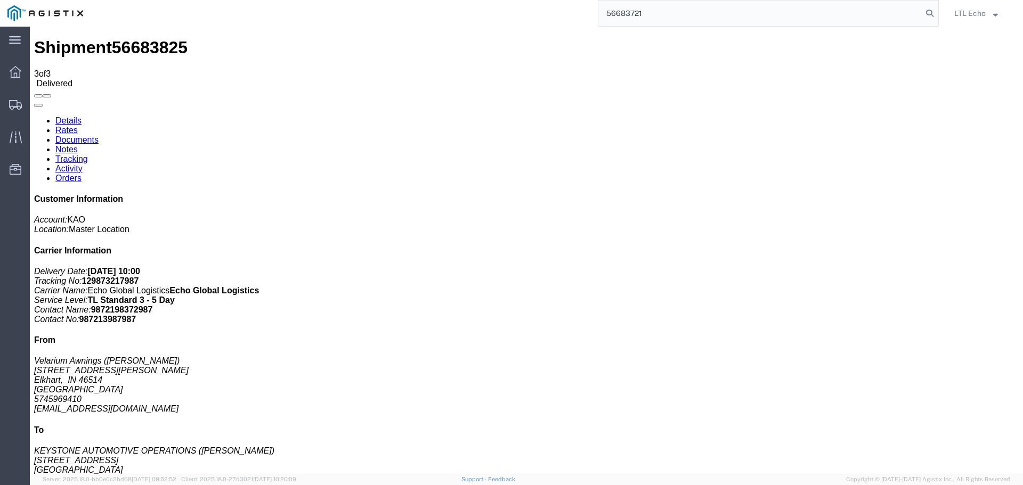
type input "56683721"
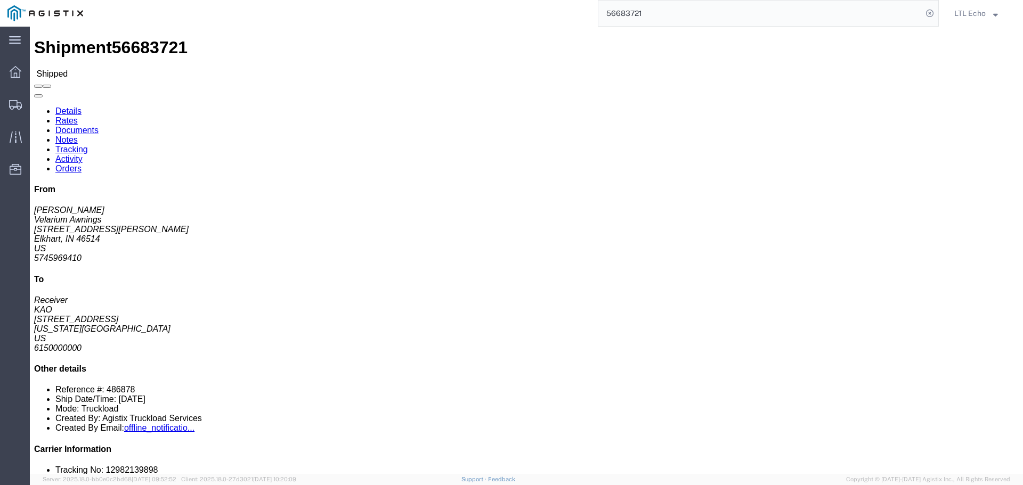
click link "Tracking"
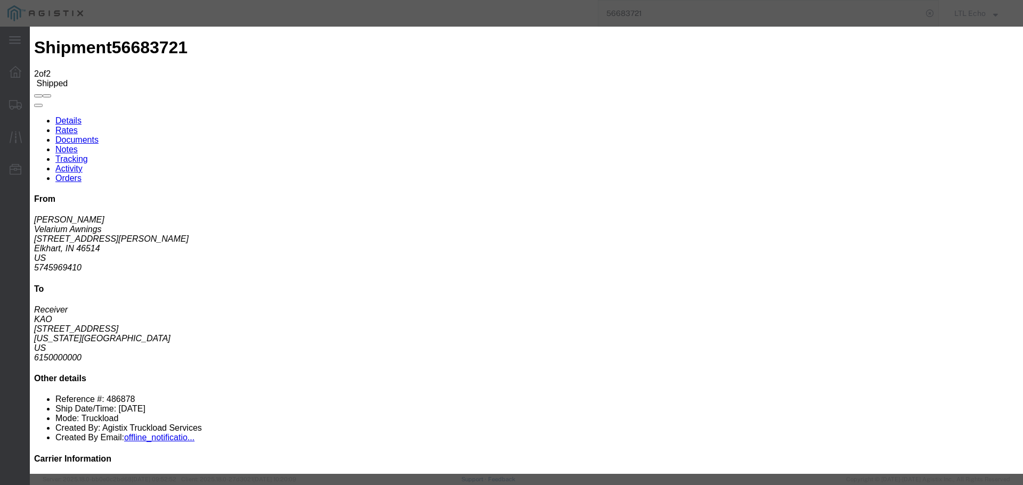
type input "[DATE]"
type input "10:00 AM"
select select "DELIVRED"
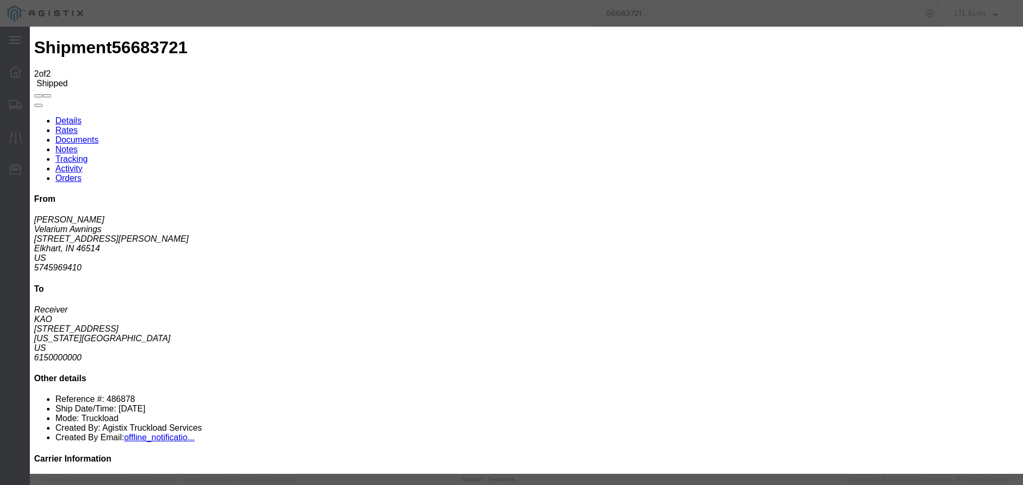
type input "[DATE]"
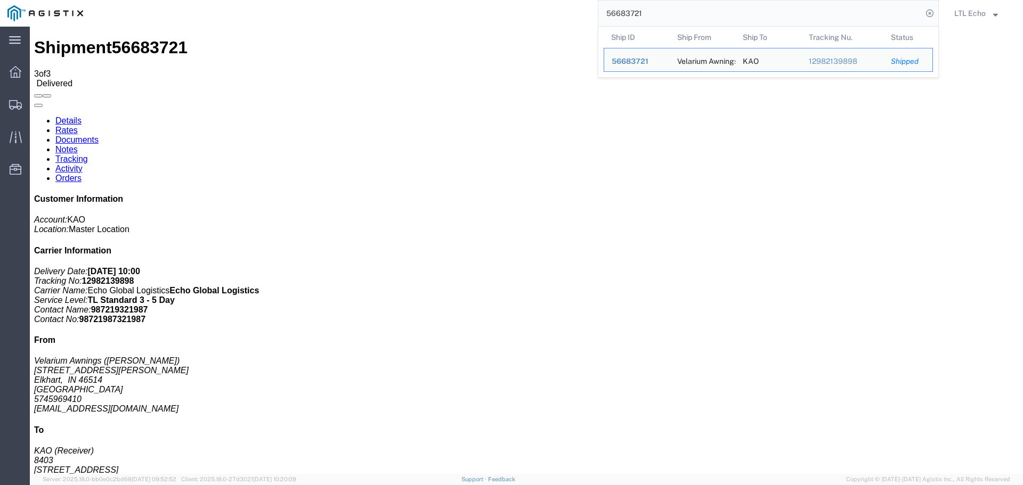
click at [625, 8] on input "56683721" at bounding box center [760, 14] width 324 height 26
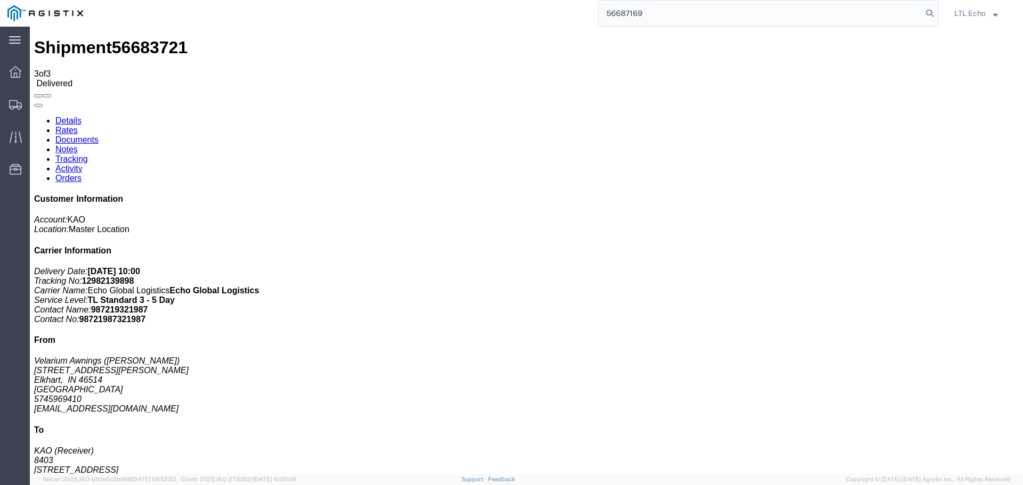
type input "56687169"
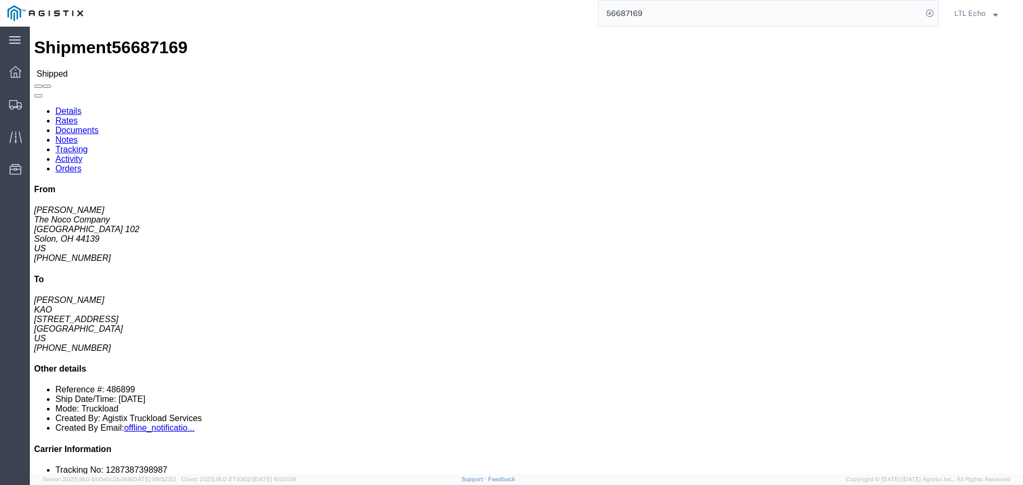
click link "Tracking"
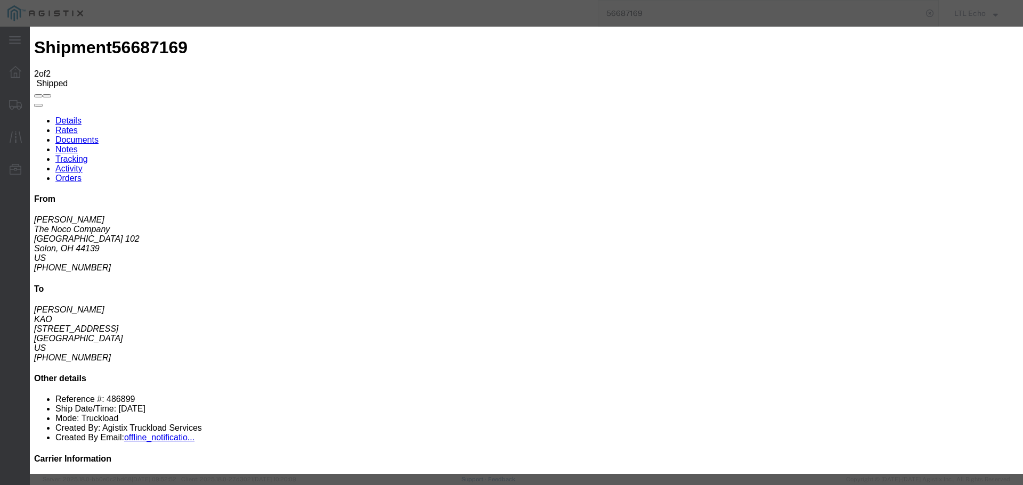
type input "[DATE]"
type input "10:00 AM"
select select "DELIVRED"
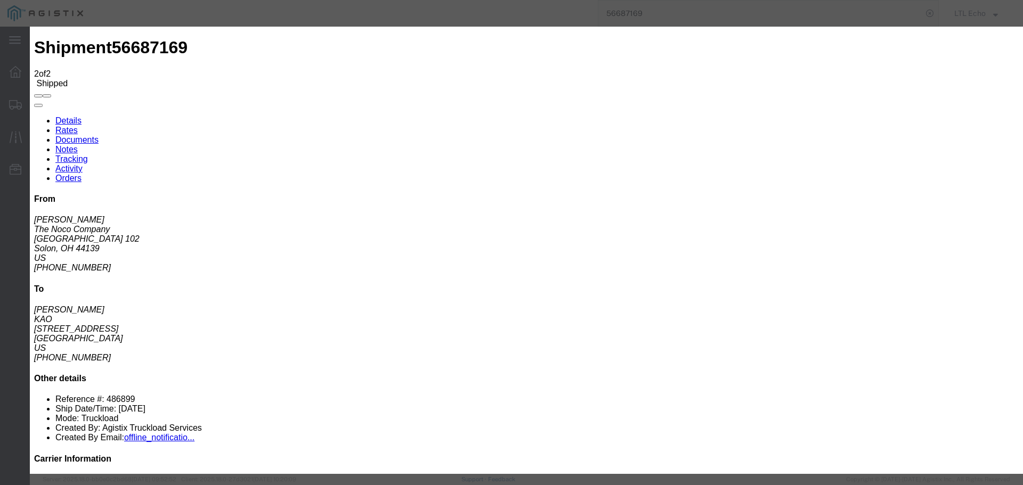
type input "[DATE]"
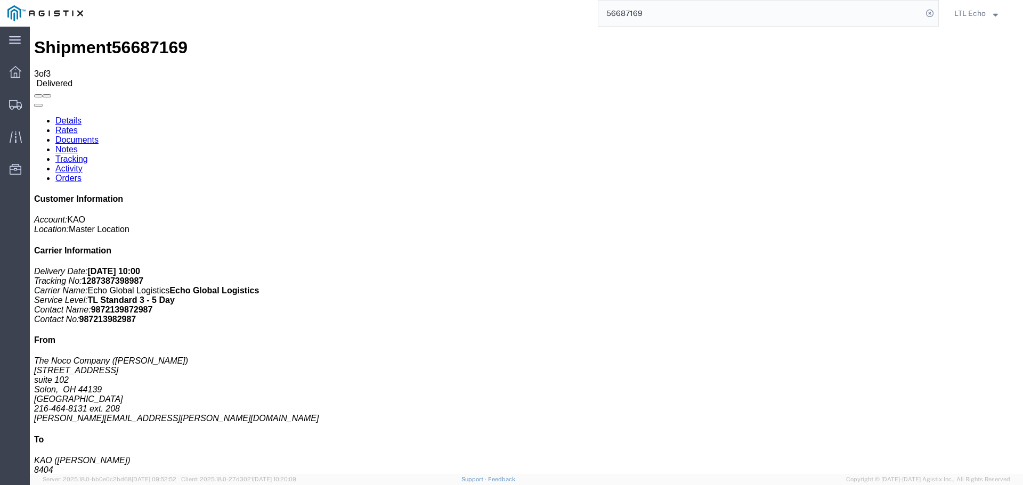
click at [626, 7] on input "56687169" at bounding box center [760, 14] width 324 height 26
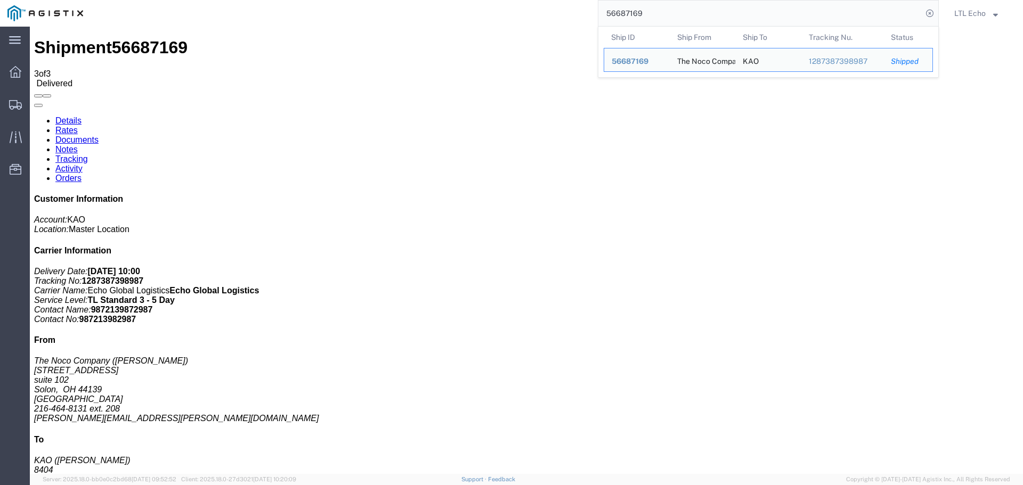
click at [626, 7] on input "56687169" at bounding box center [760, 14] width 324 height 26
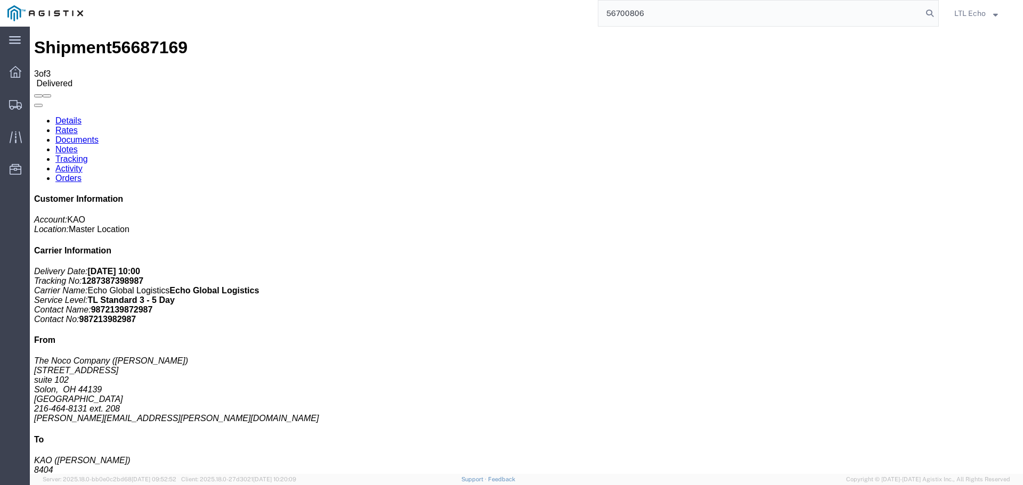
type input "56700806"
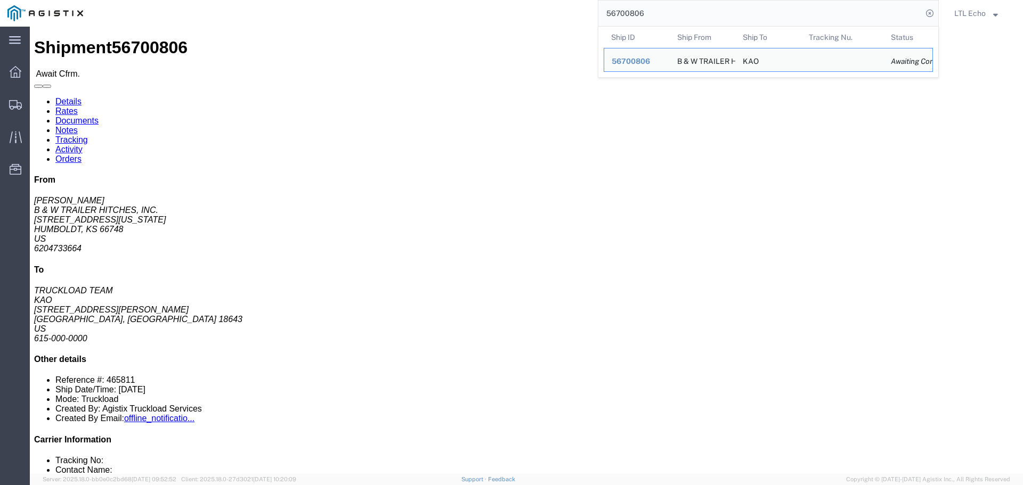
drag, startPoint x: 101, startPoint y: 155, endPoint x: 9, endPoint y: 158, distance: 92.2
click div "Ship From B & W TRAILER HITCHES, INC. (BILL GUTIERREZ) 1216 HAWAII ROAD HUMBOLD…"
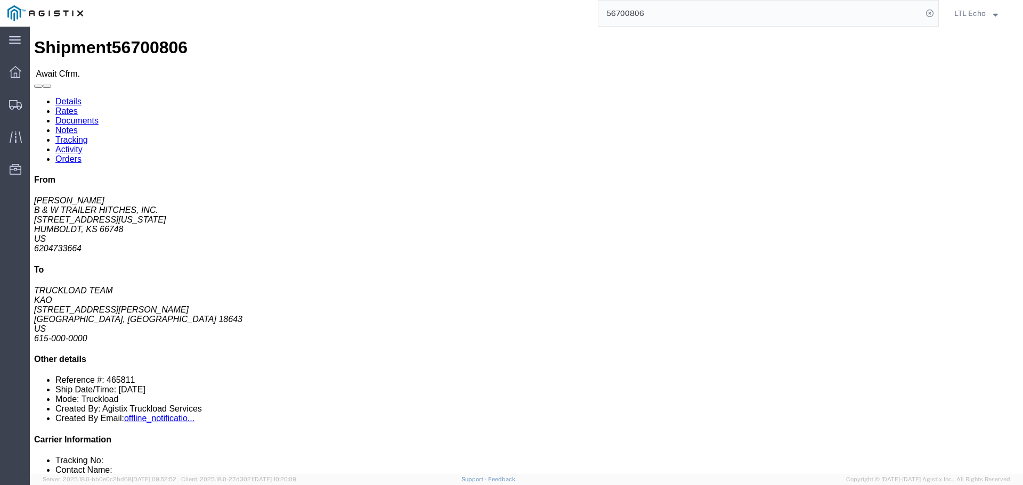
copy address "traffic@turnoverball.com"
click link "Notes"
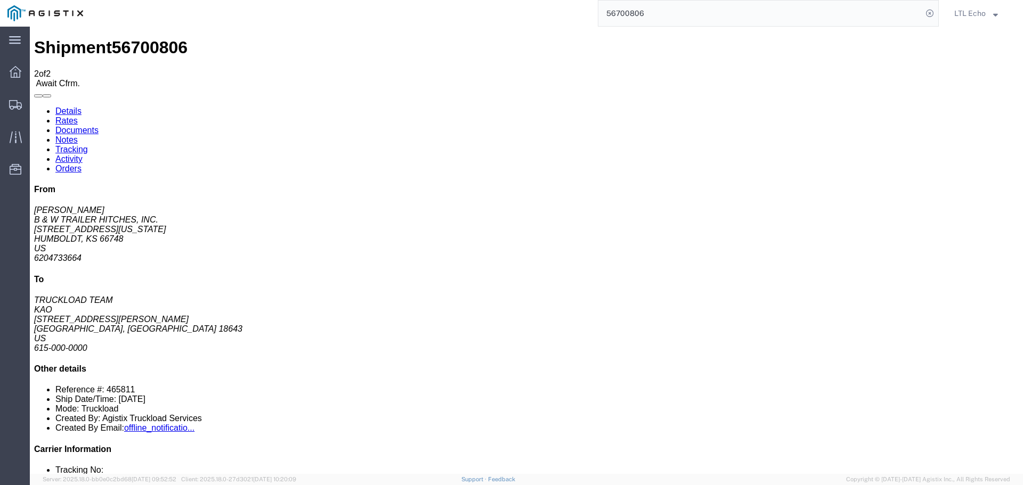
click at [78, 116] on link "Rates" at bounding box center [66, 120] width 22 height 9
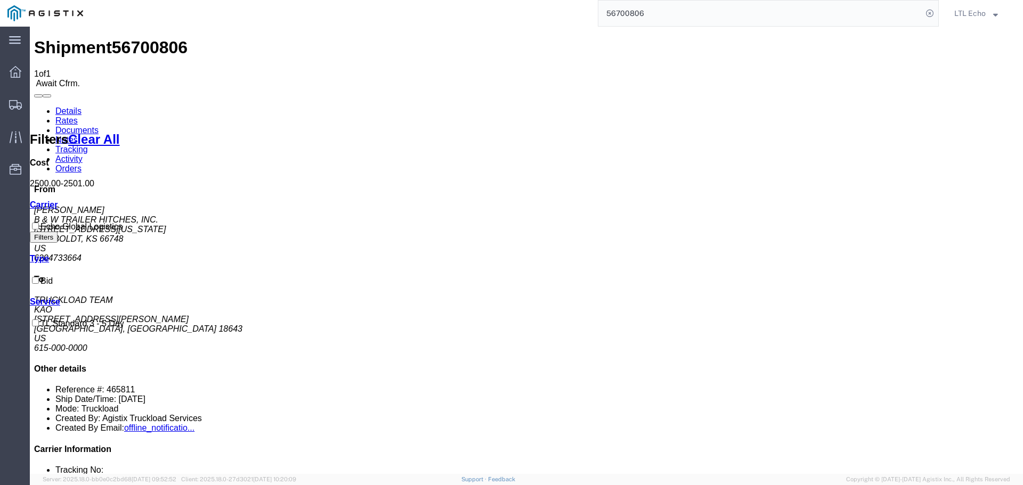
click at [55, 107] on link "Details" at bounding box center [68, 111] width 26 height 9
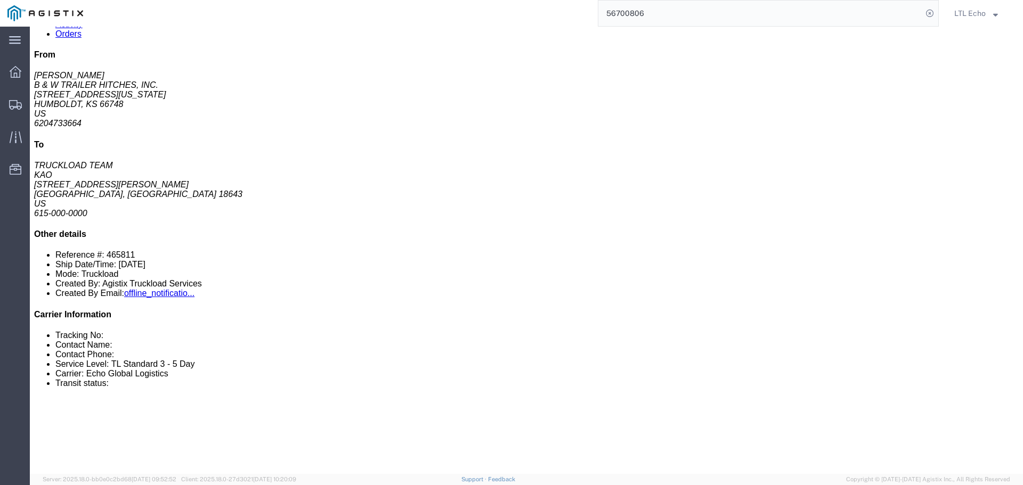
scroll to position [38, 0]
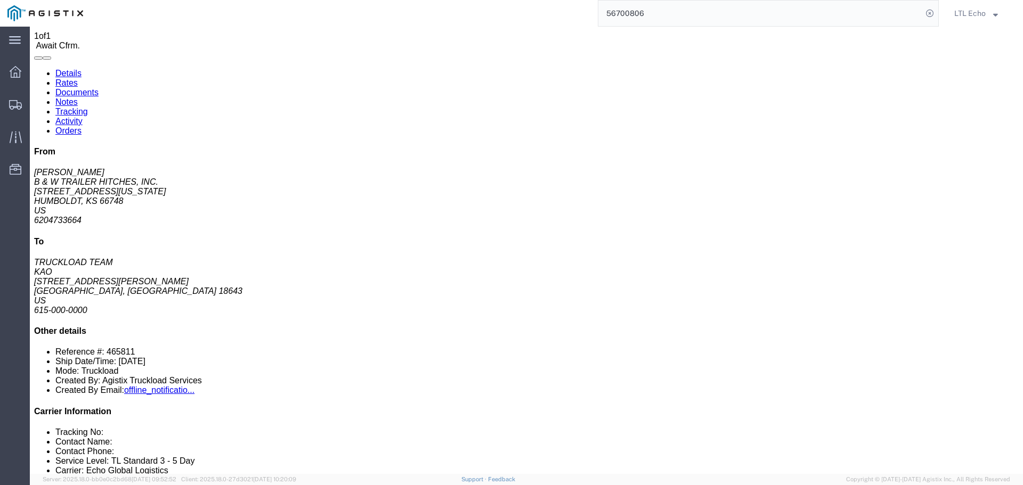
click link "Confirm"
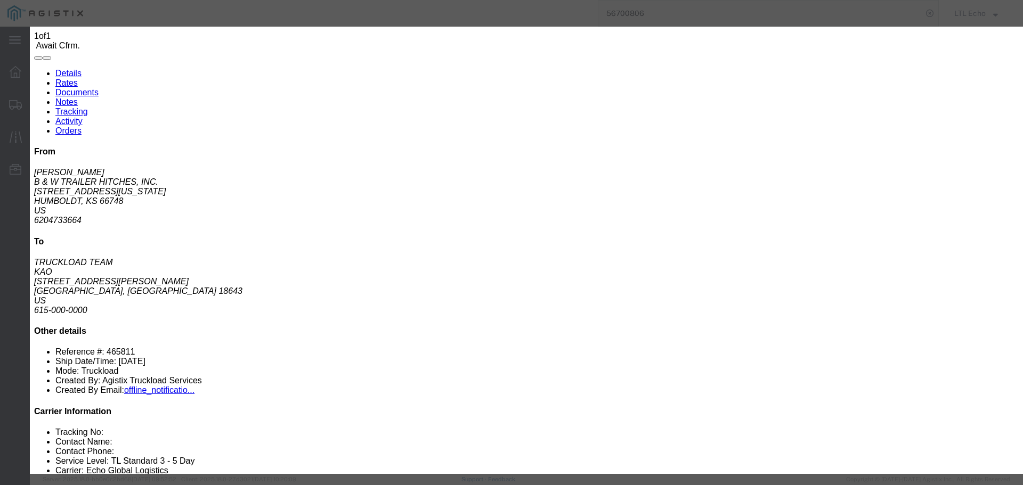
click div
click input "checkbox"
checkbox input "true"
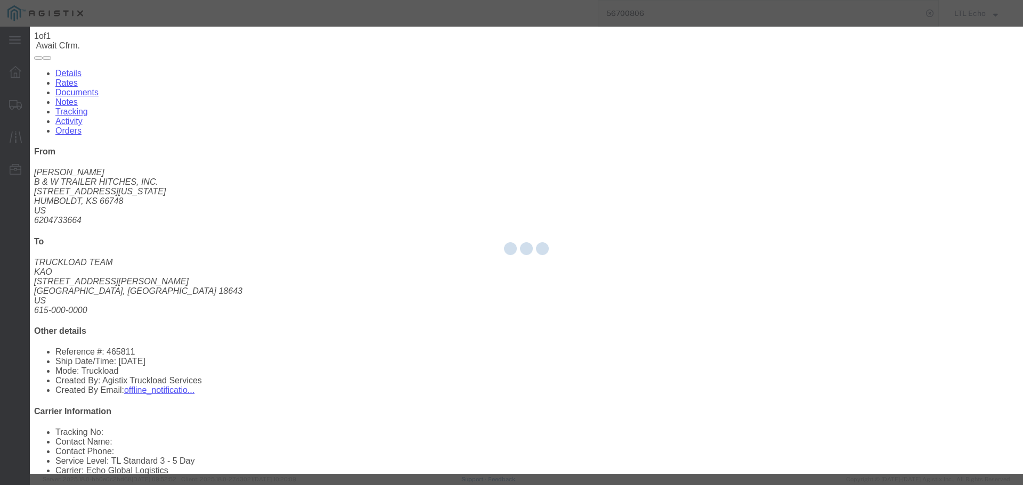
type input "LTL Echo"
type input "+ 8005116111"
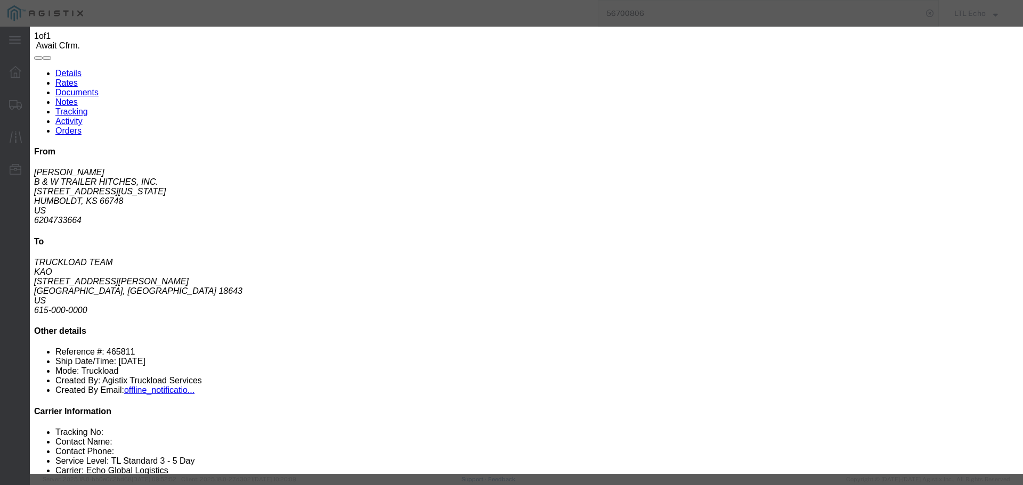
click input "text"
type input "64229567"
click button "Submit"
